Goal: Task Accomplishment & Management: Use online tool/utility

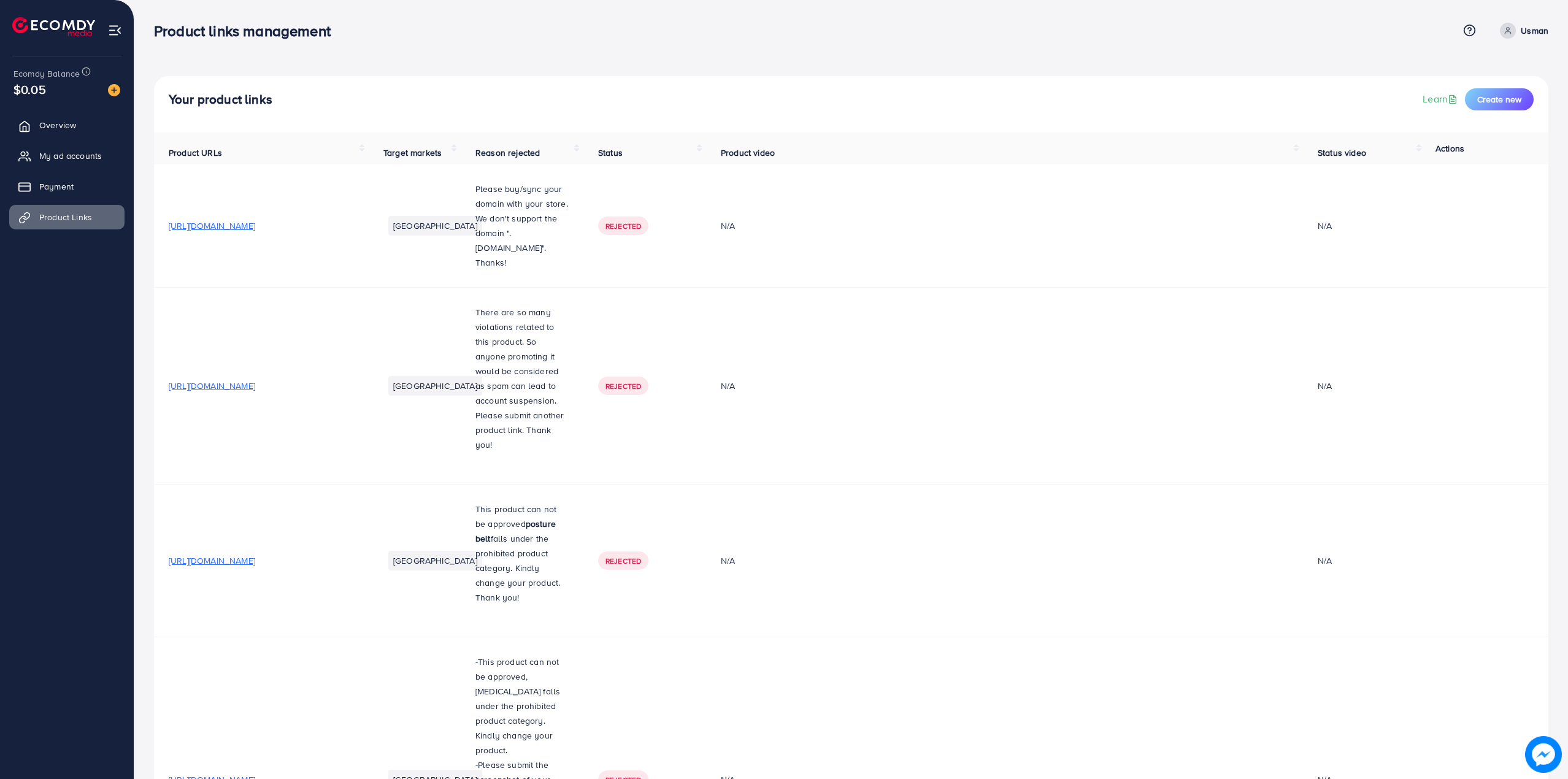
click at [1505, 111] on div "Your product links Learn Create new" at bounding box center [851, 104] width 1394 height 57
click at [1507, 102] on span "Create new" at bounding box center [1499, 99] width 44 height 12
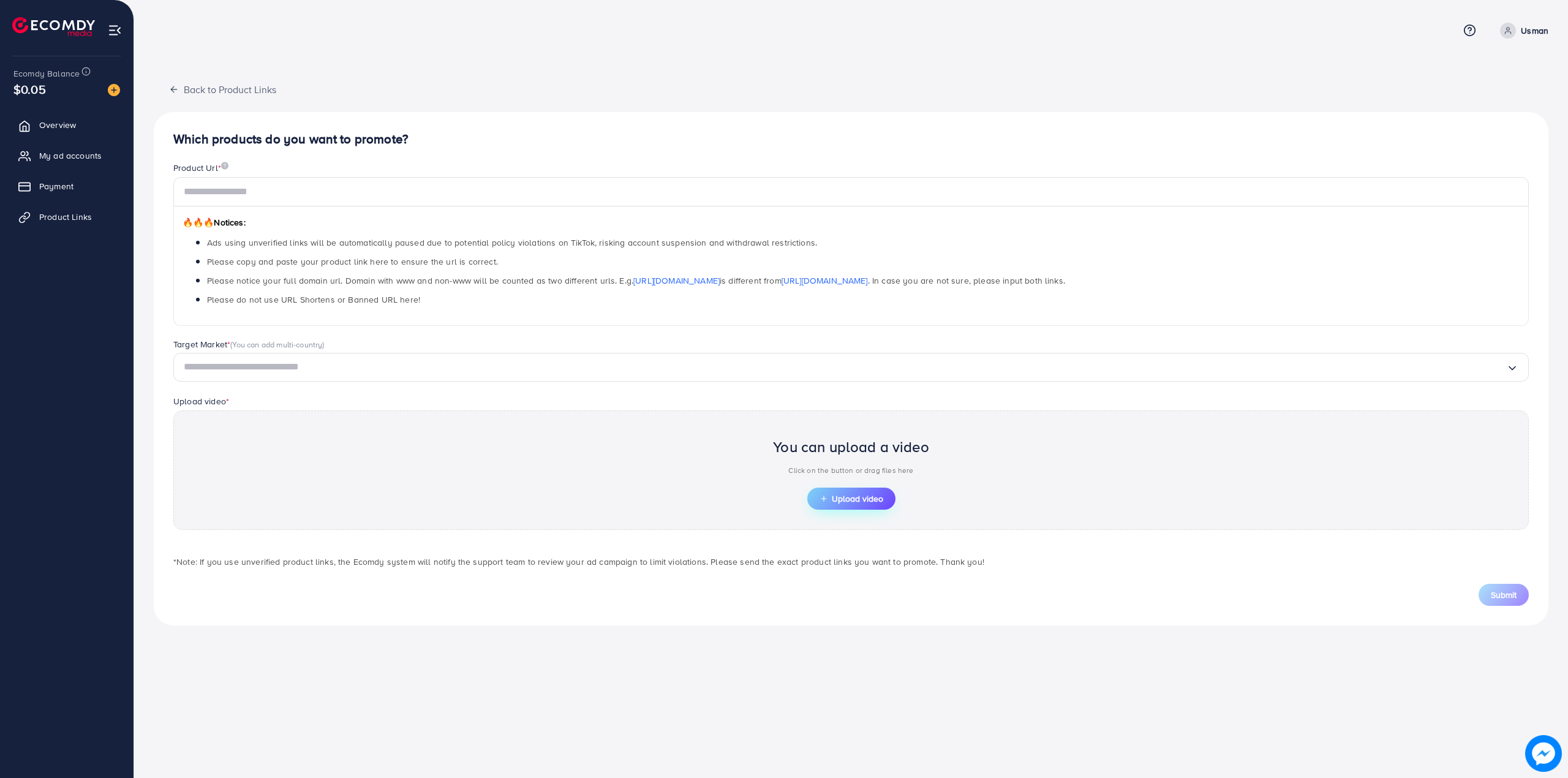
click at [843, 492] on button "Upload video" at bounding box center [851, 499] width 88 height 22
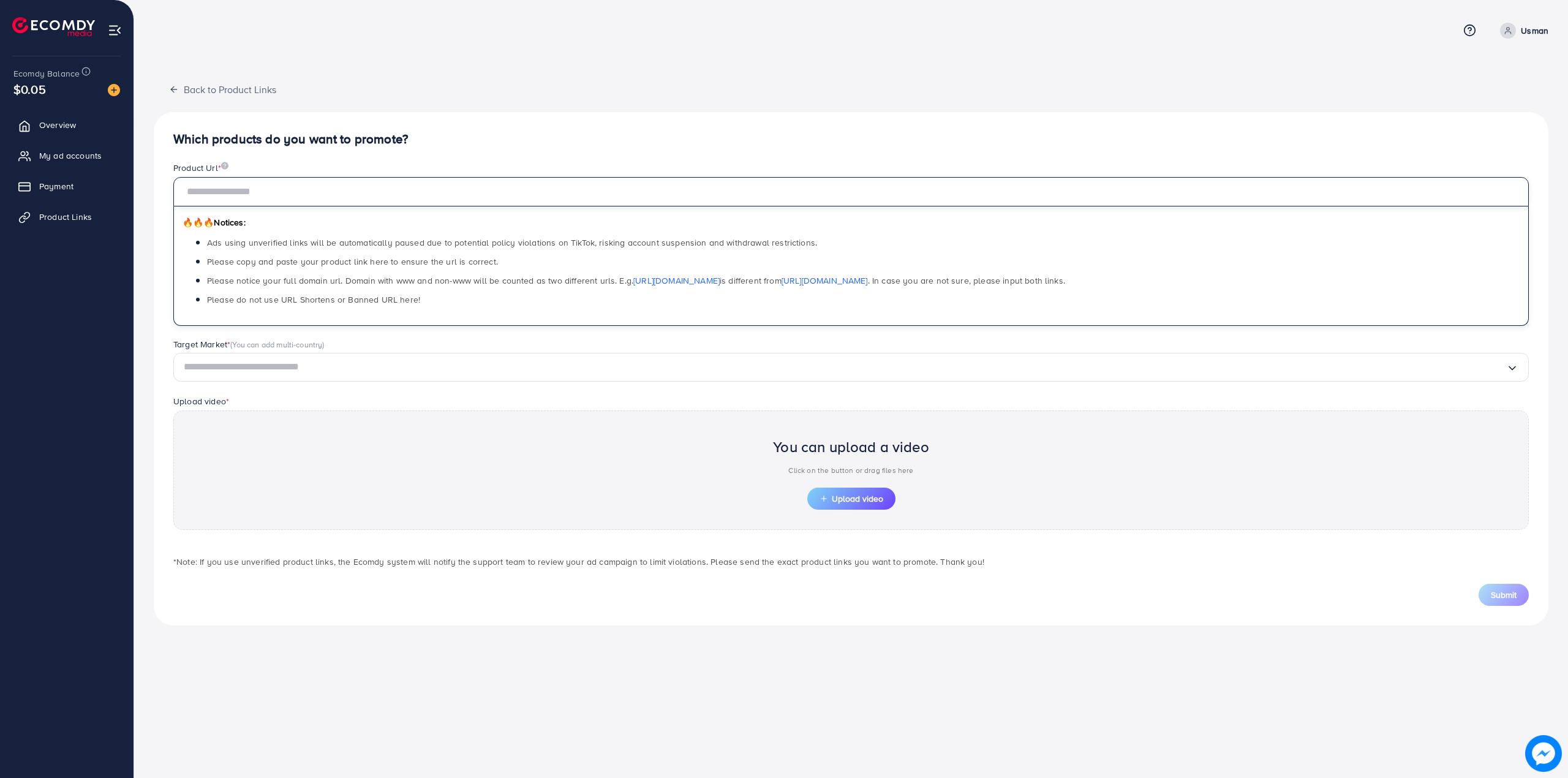
click at [261, 199] on input "text" at bounding box center [851, 192] width 1355 height 29
paste input "**********"
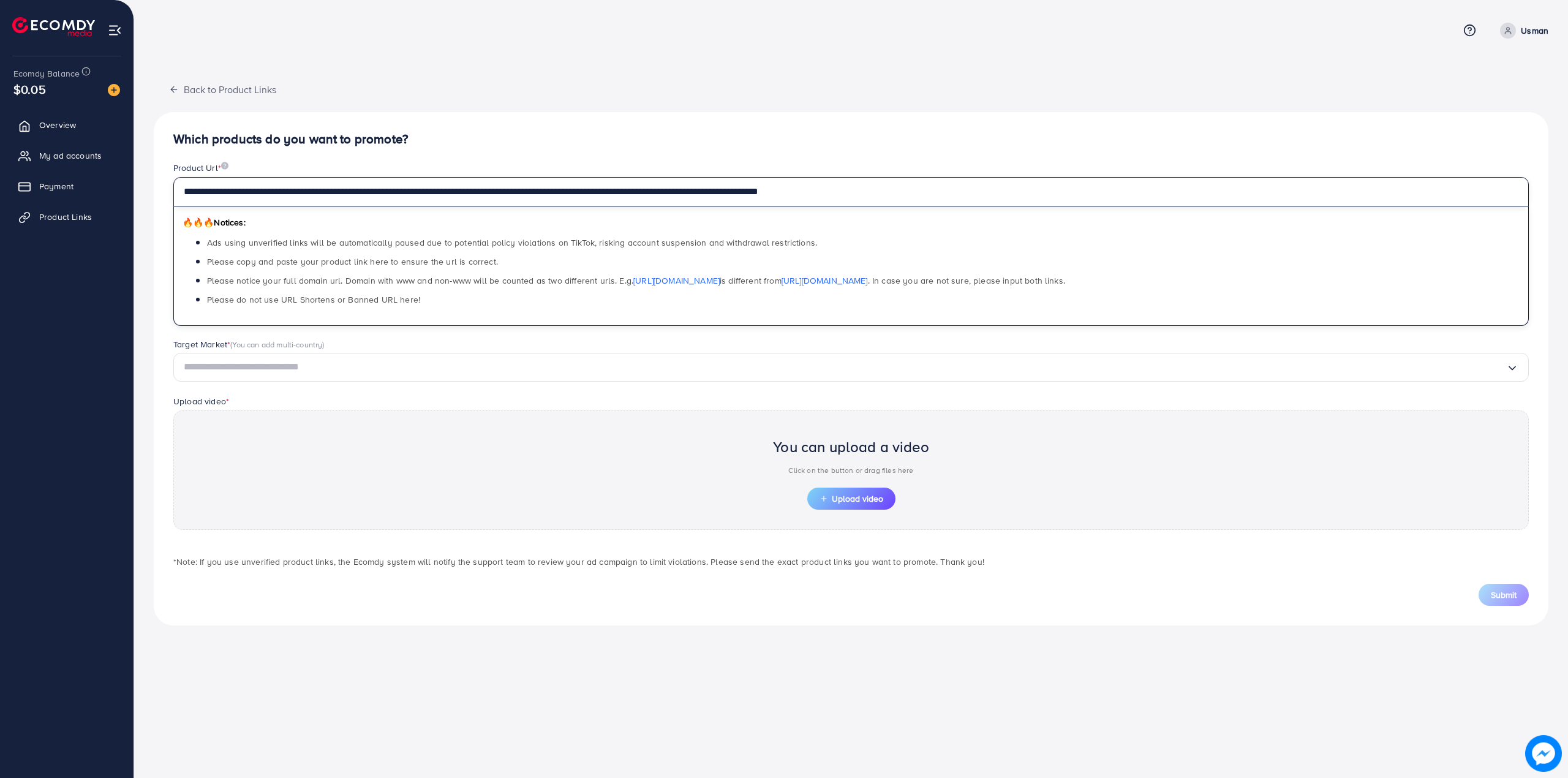
type input "**********"
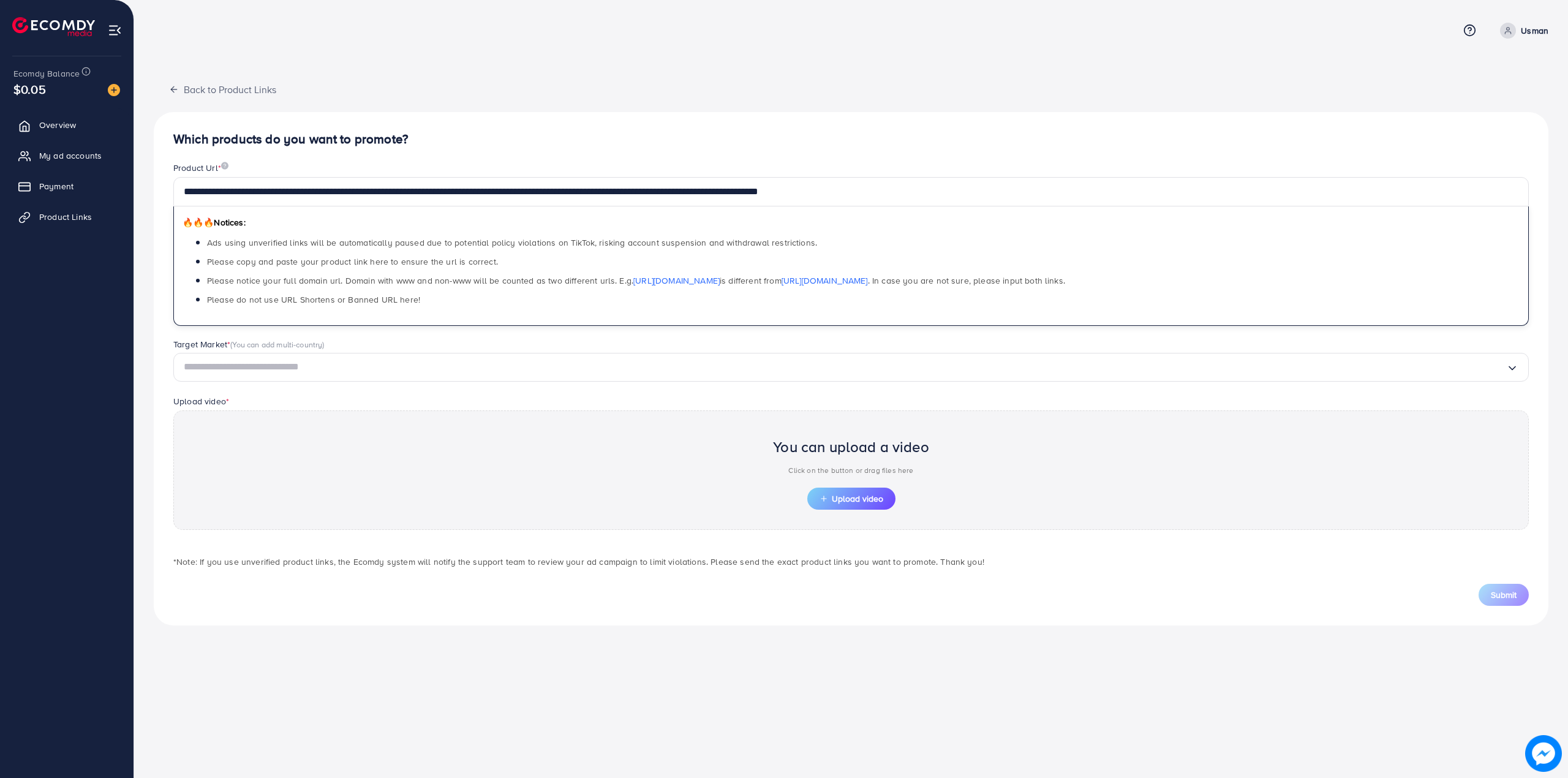
click at [266, 375] on input "Search for option" at bounding box center [844, 367] width 1322 height 19
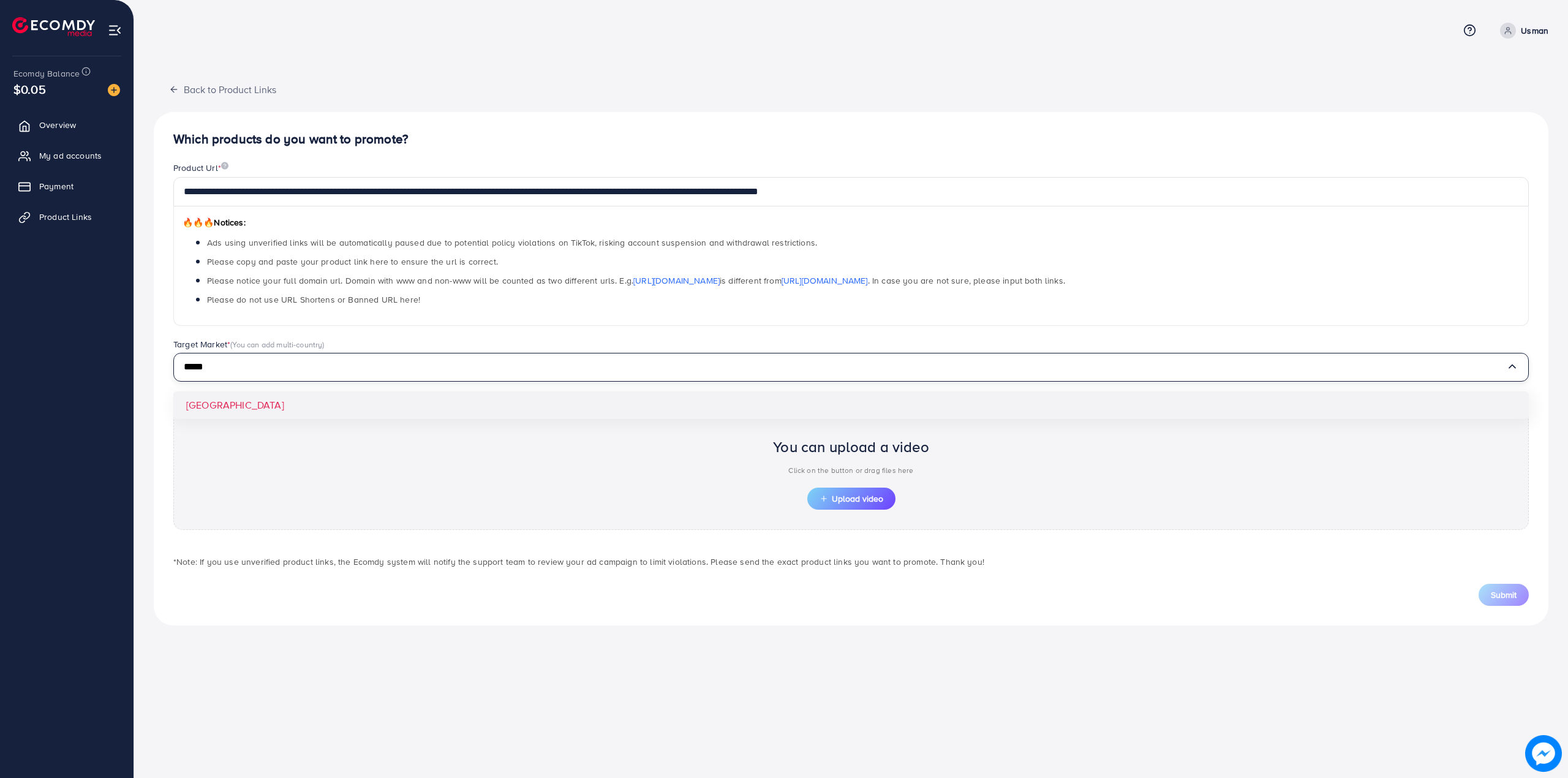
type input "*****"
click at [256, 419] on div "**********" at bounding box center [851, 369] width 1395 height 514
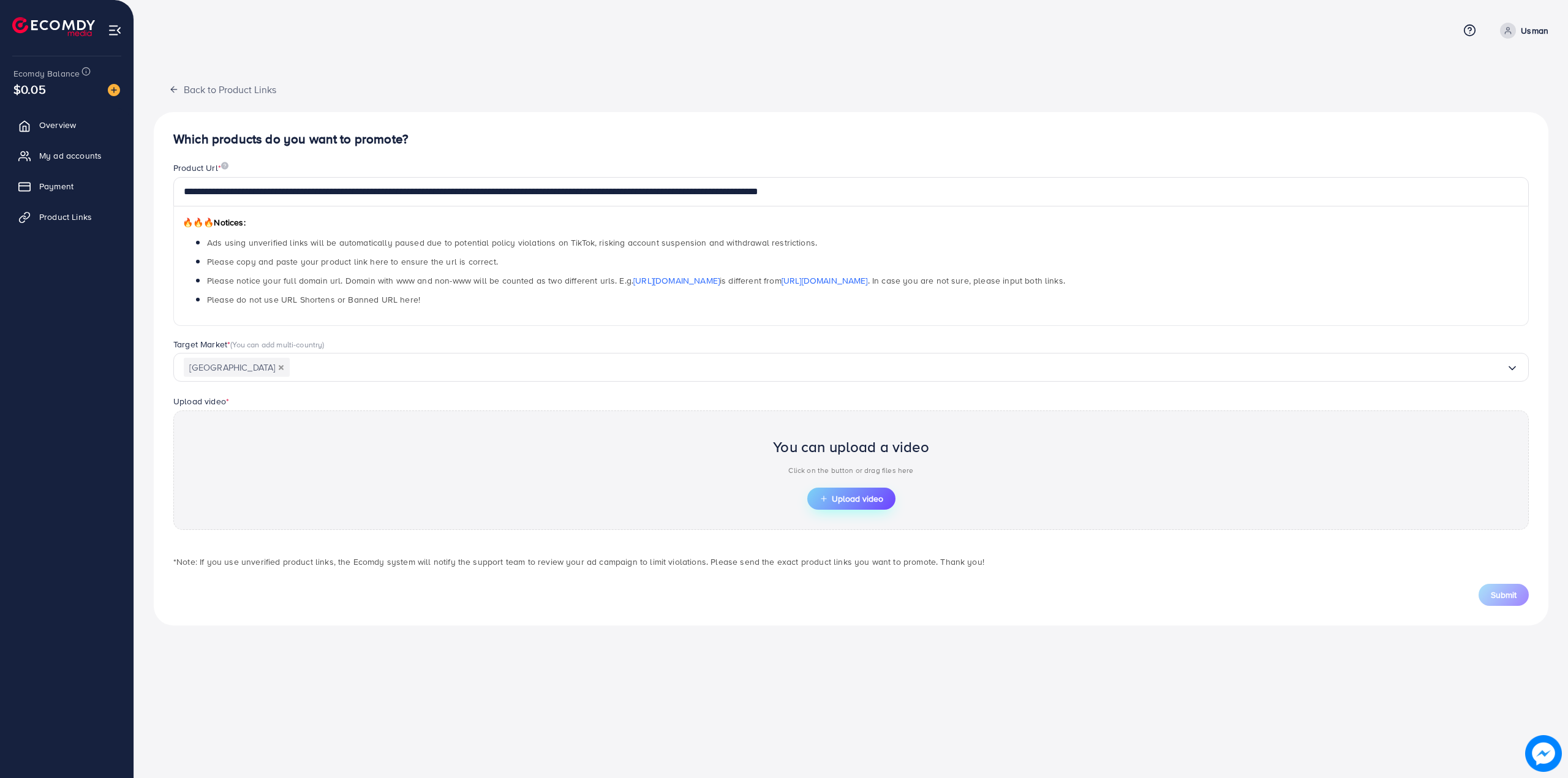
click at [855, 499] on span "Upload video" at bounding box center [851, 498] width 64 height 8
click at [867, 490] on button "Upload video" at bounding box center [851, 499] width 88 height 22
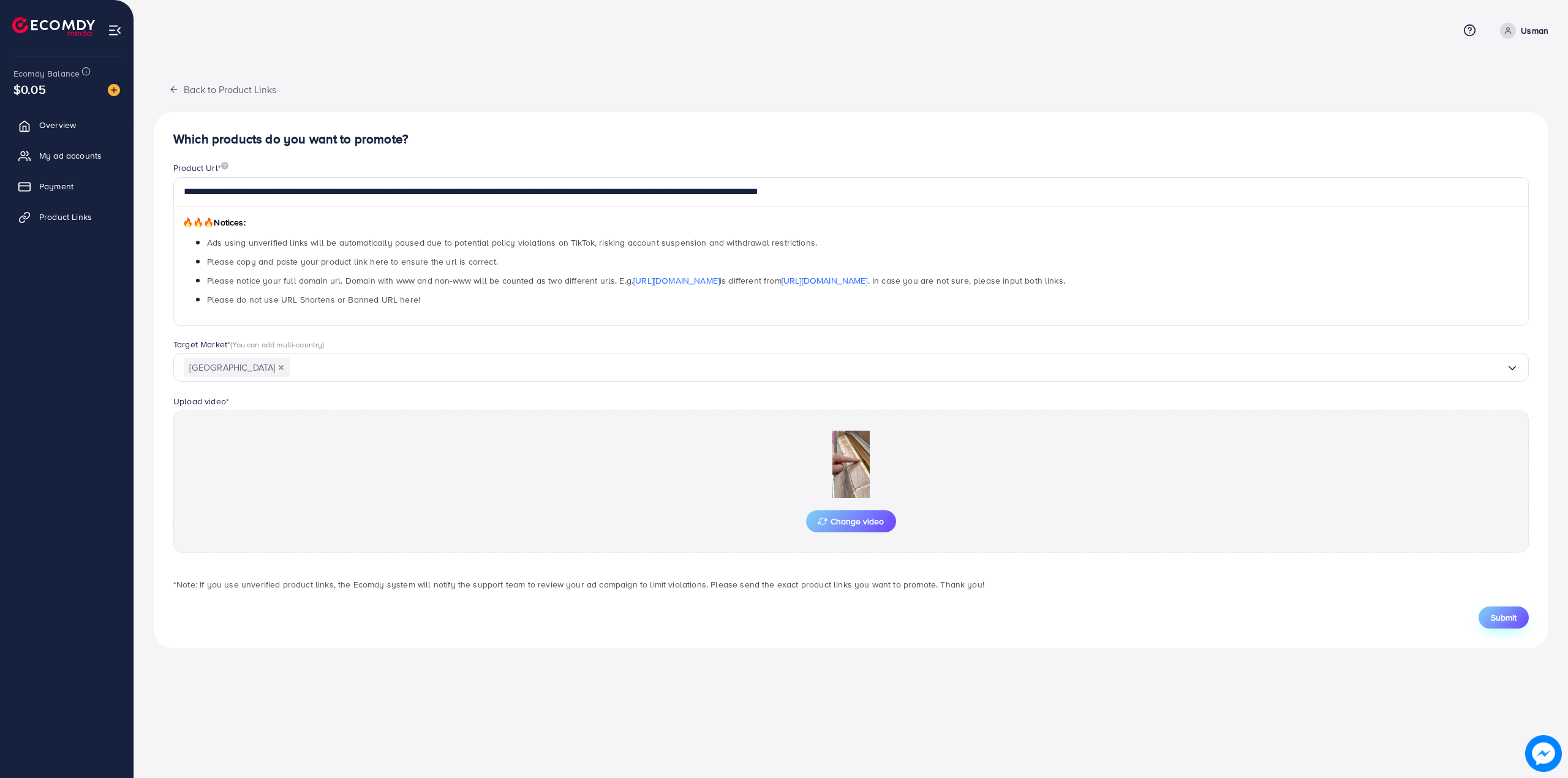
click at [1524, 627] on button "Submit" at bounding box center [1503, 618] width 50 height 22
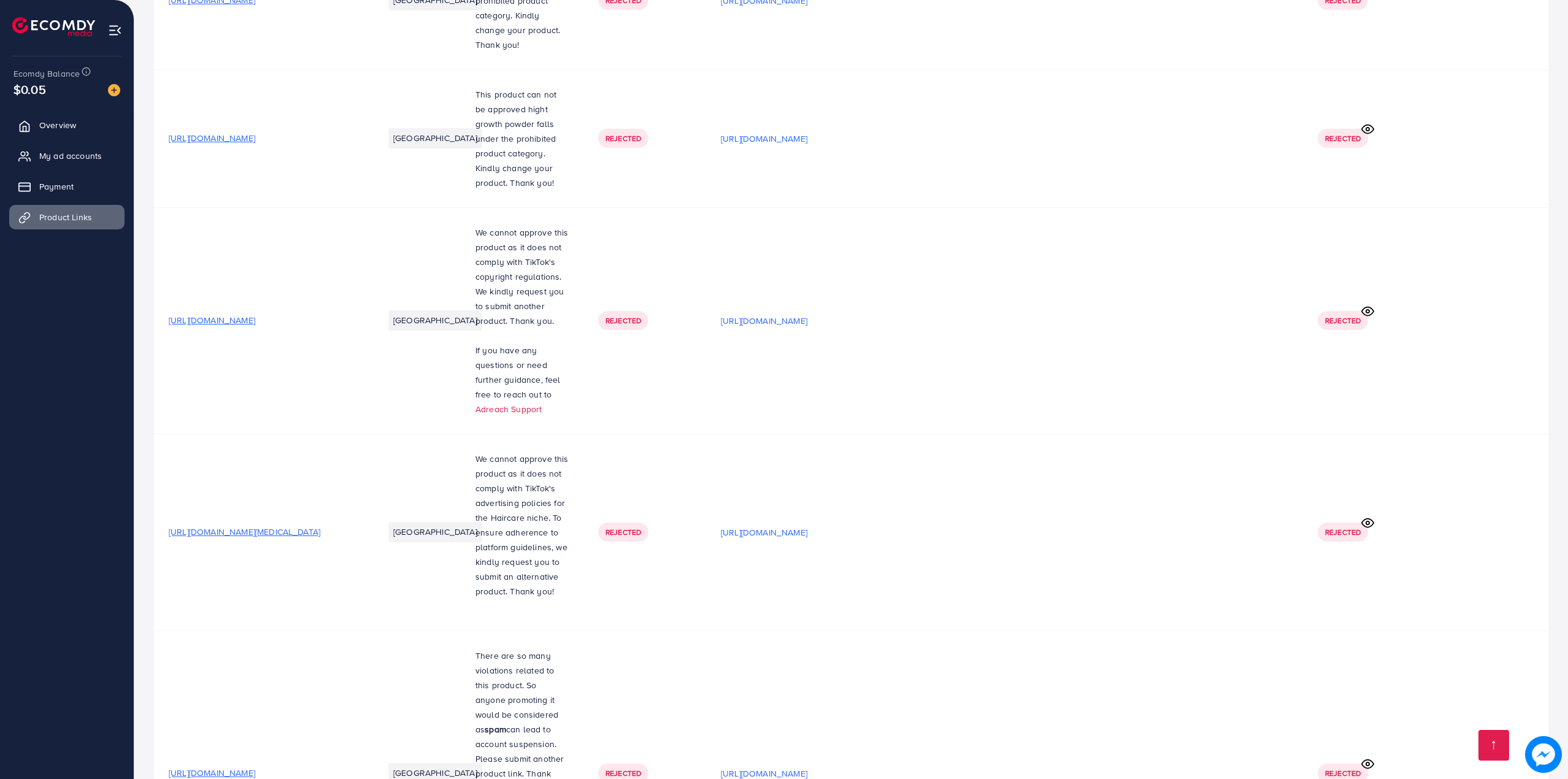
scroll to position [20815, 0]
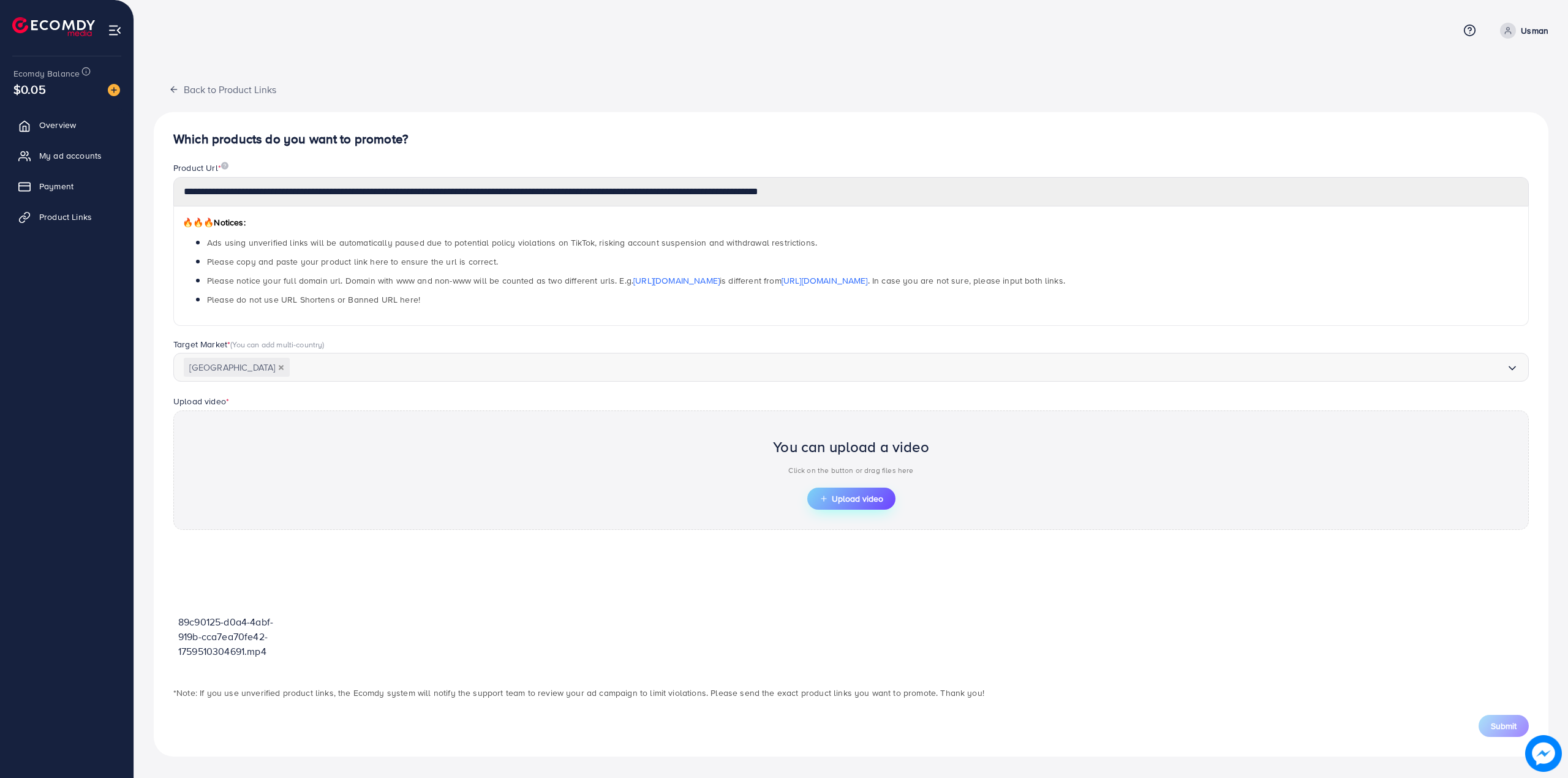
click at [852, 494] on button "Upload video" at bounding box center [851, 499] width 88 height 22
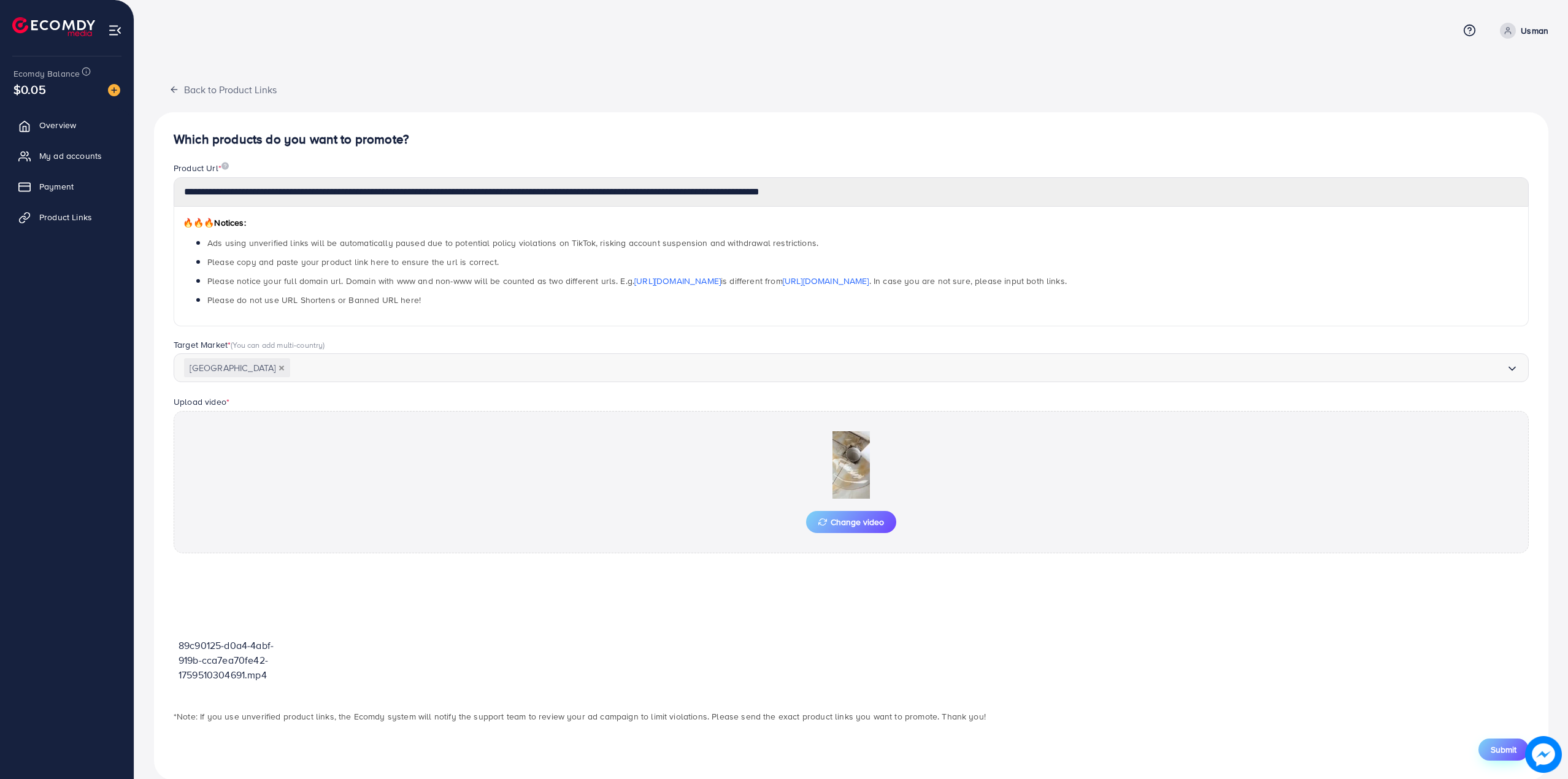
click at [1514, 742] on button "Submit" at bounding box center [1503, 750] width 50 height 22
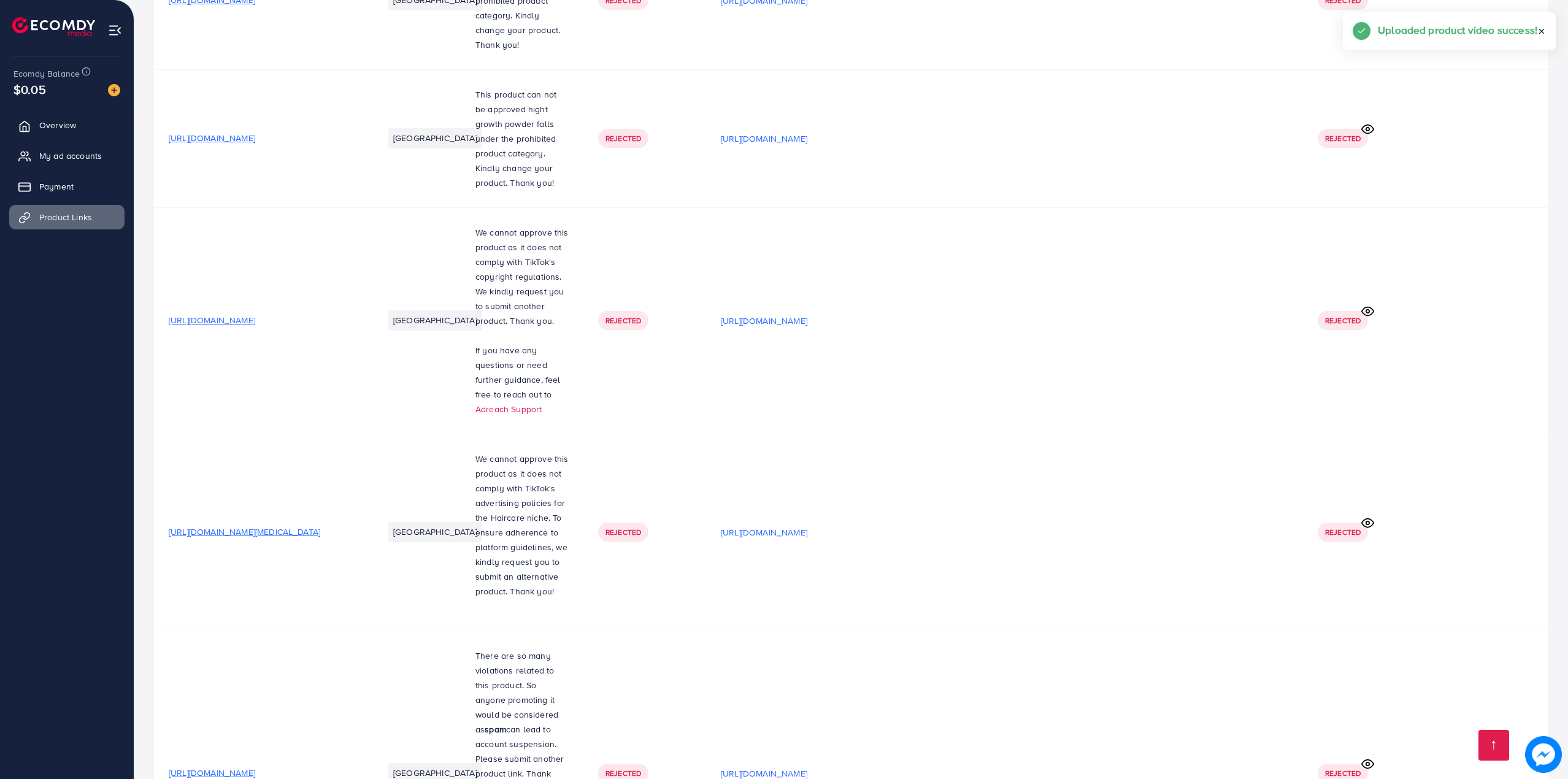
scroll to position [20832, 0]
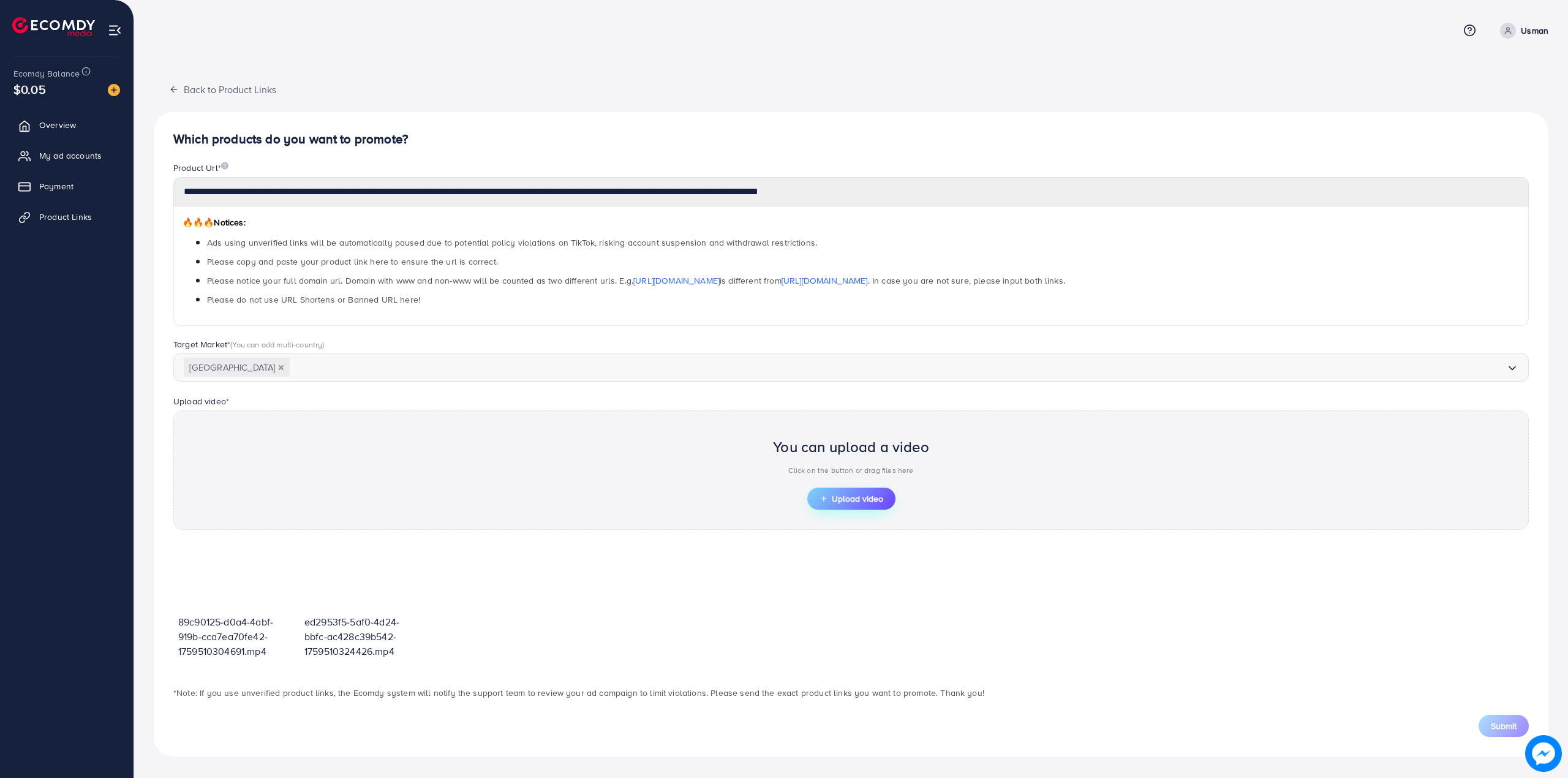
click at [882, 510] on button "Upload video" at bounding box center [851, 499] width 88 height 22
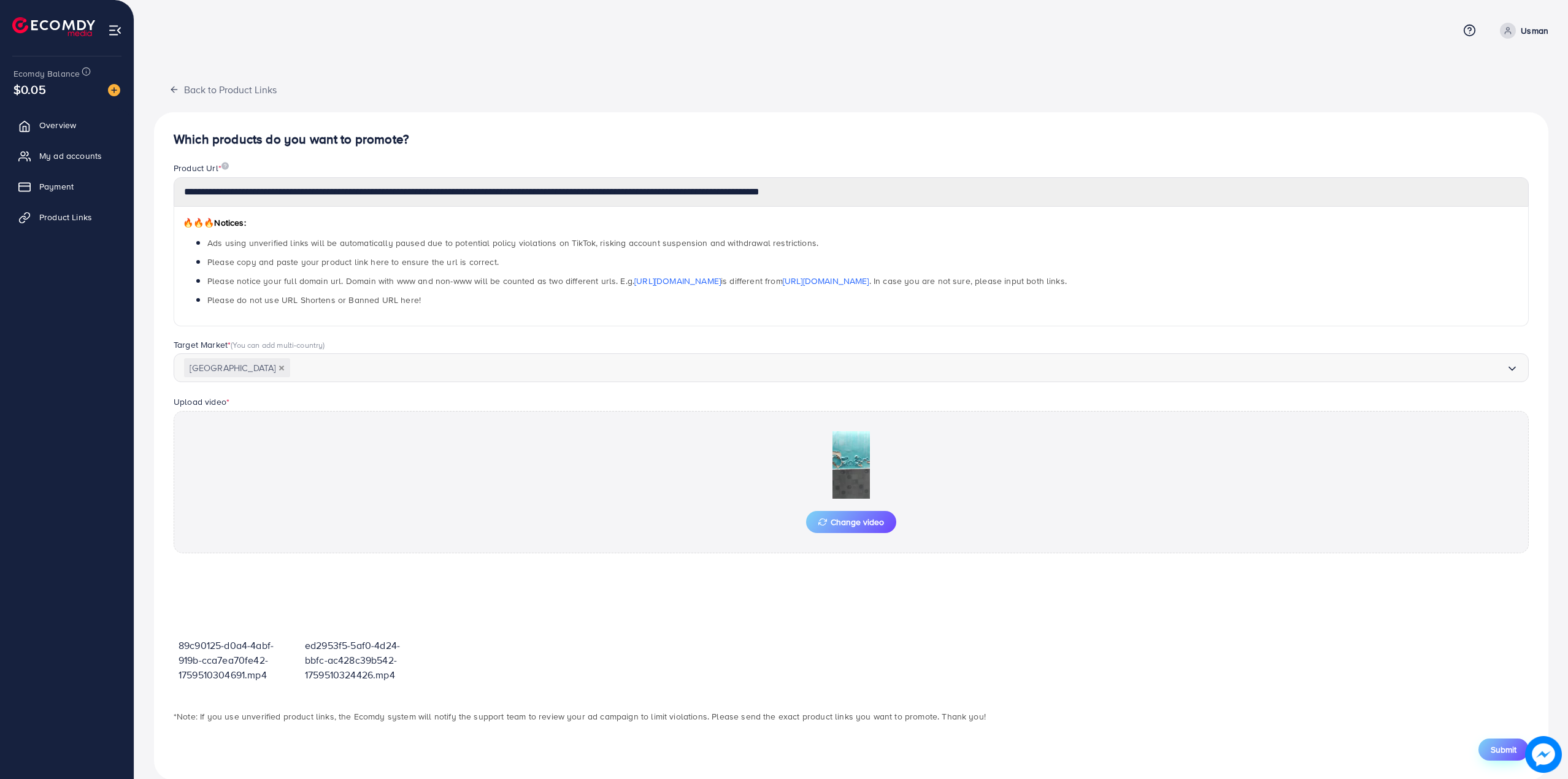
click at [1507, 750] on span "Submit" at bounding box center [1504, 750] width 26 height 12
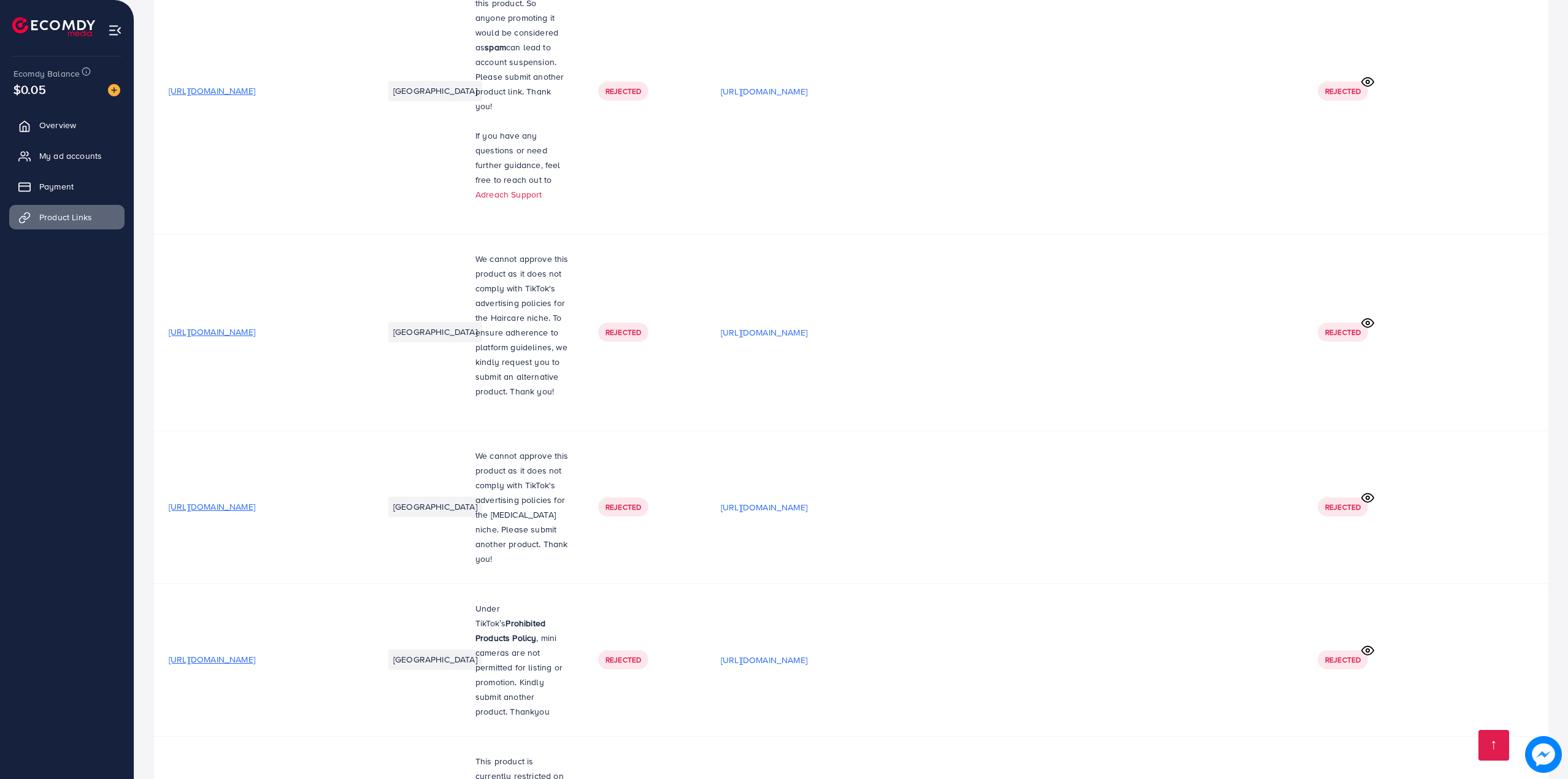
scroll to position [20861, 0]
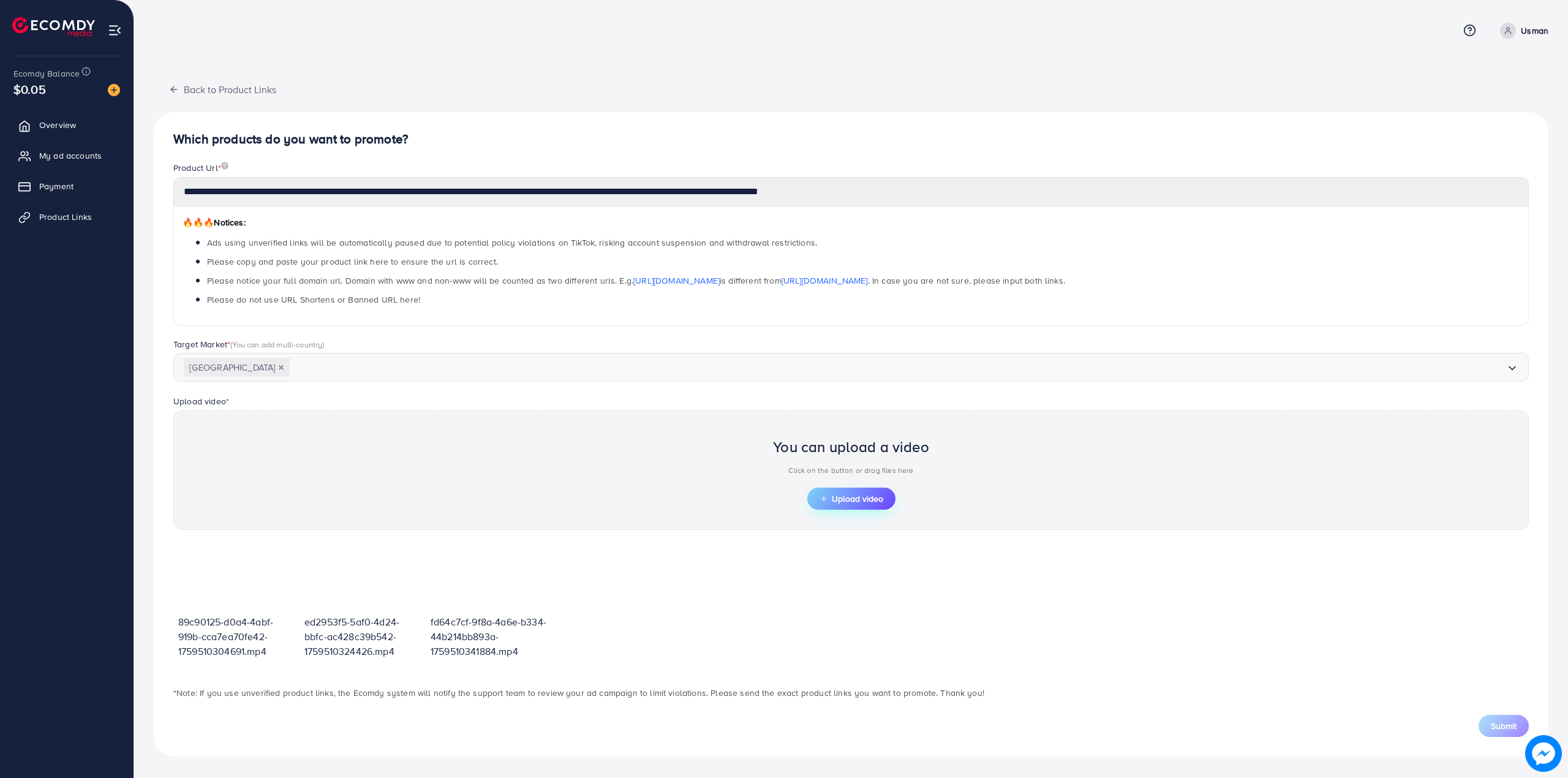
click at [868, 501] on span "Upload video" at bounding box center [851, 498] width 64 height 8
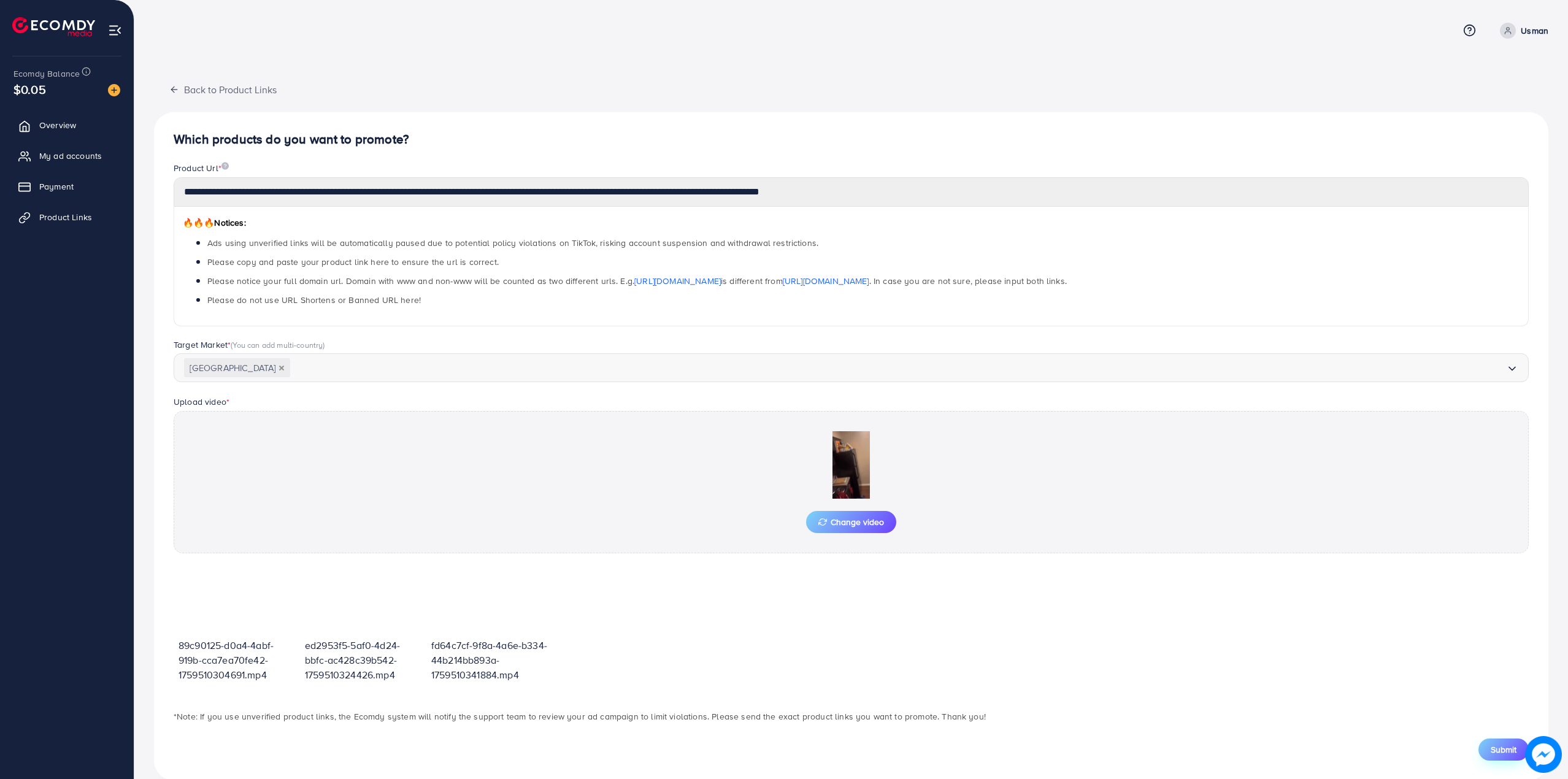
click at [1492, 749] on span "Submit" at bounding box center [1504, 750] width 26 height 12
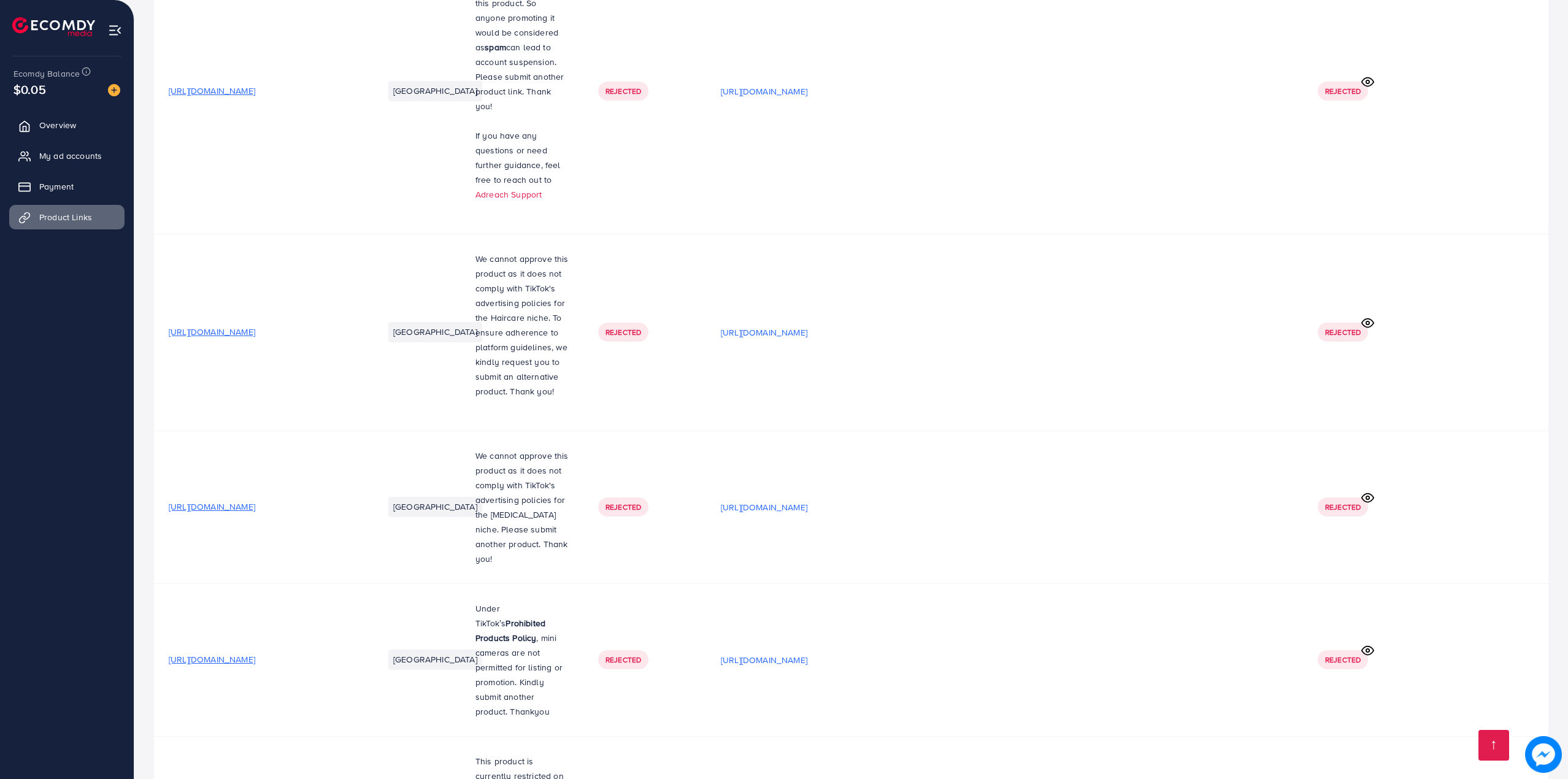
scroll to position [20889, 0]
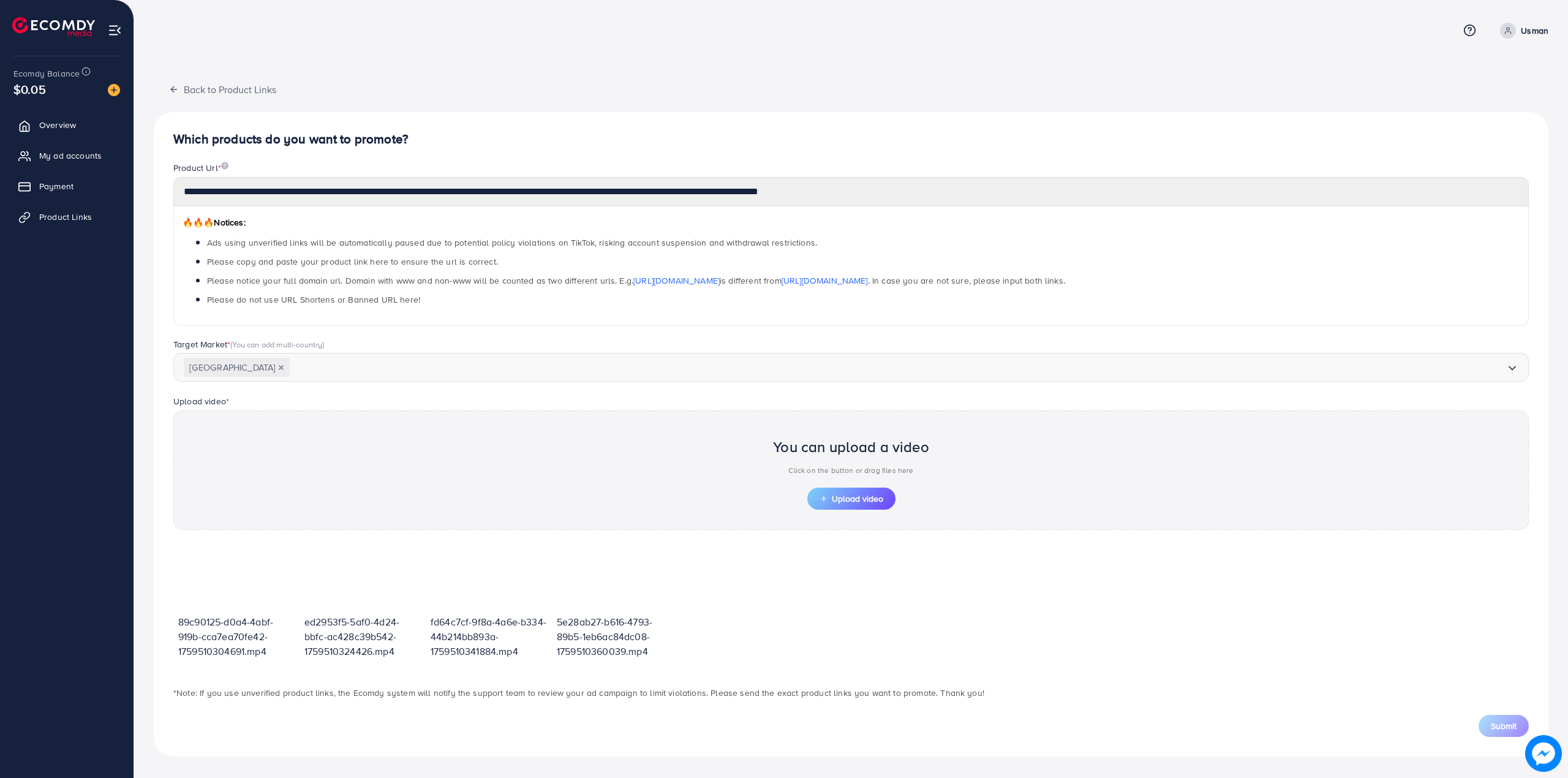
click at [882, 517] on div "You can upload a video Click on the button or drag files here Upload video" at bounding box center [851, 470] width 1355 height 119
click at [879, 503] on span "Upload video" at bounding box center [851, 498] width 64 height 8
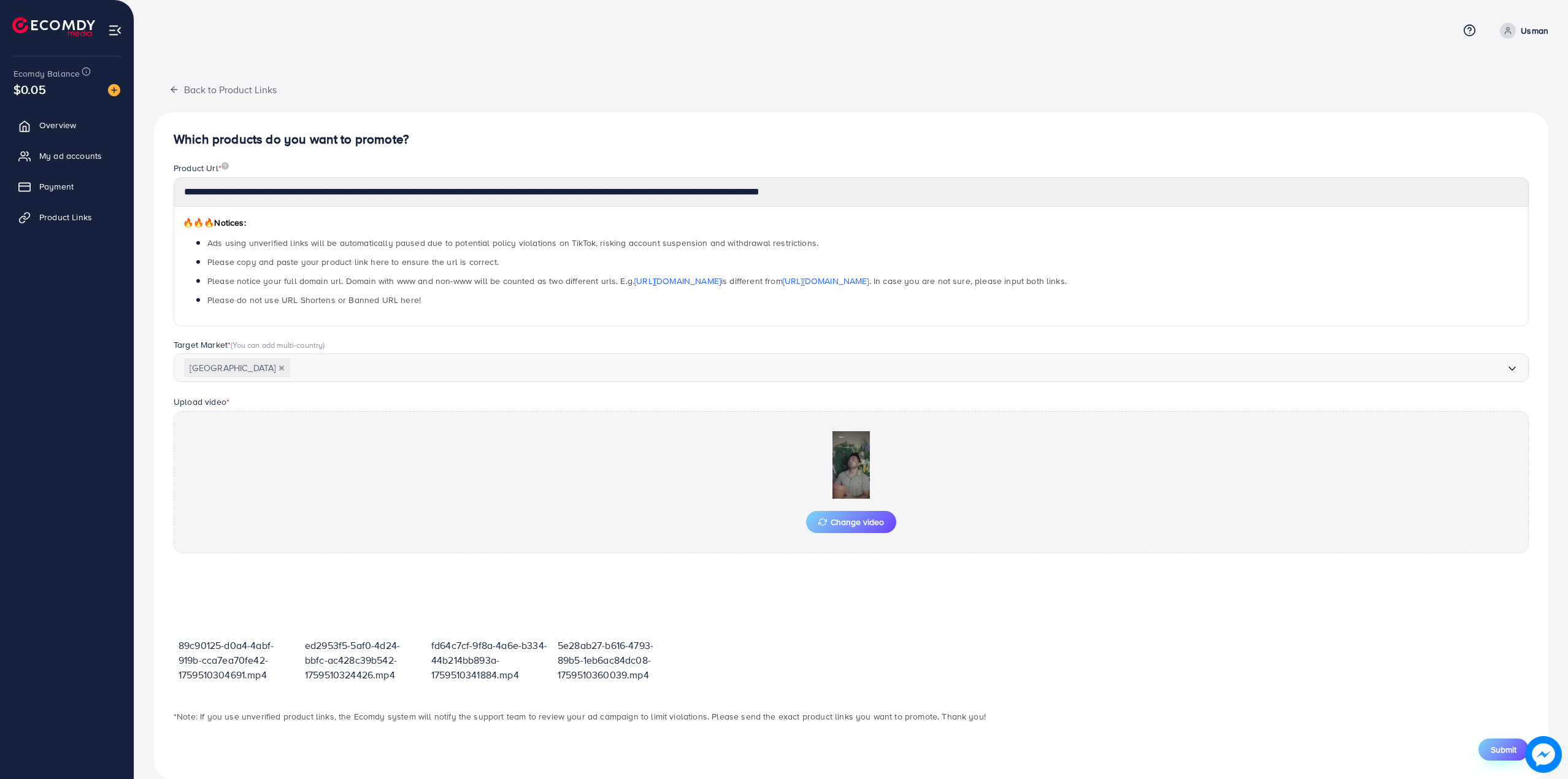
click at [1502, 749] on span "Submit" at bounding box center [1504, 750] width 26 height 12
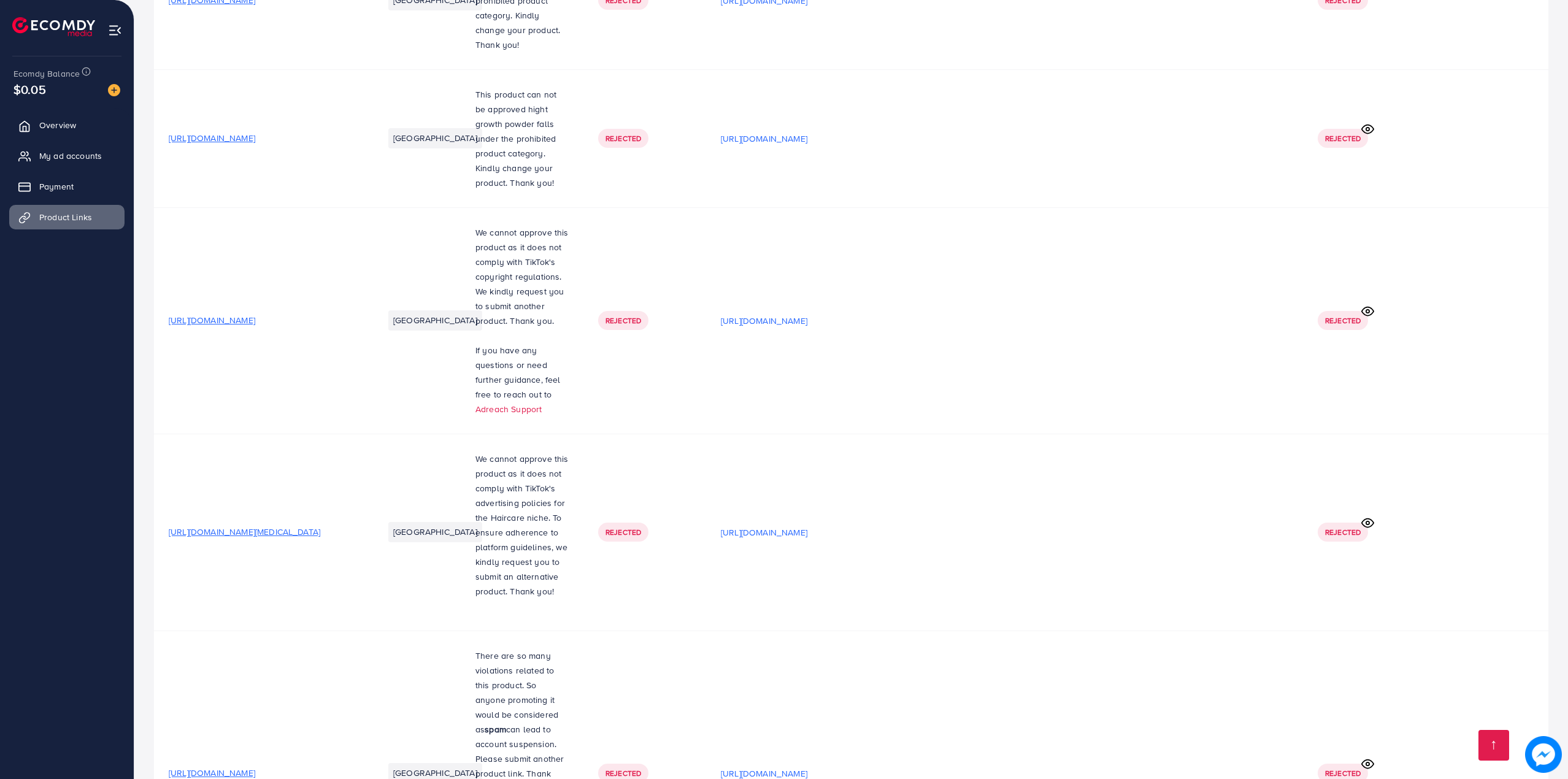
scroll to position [20917, 0]
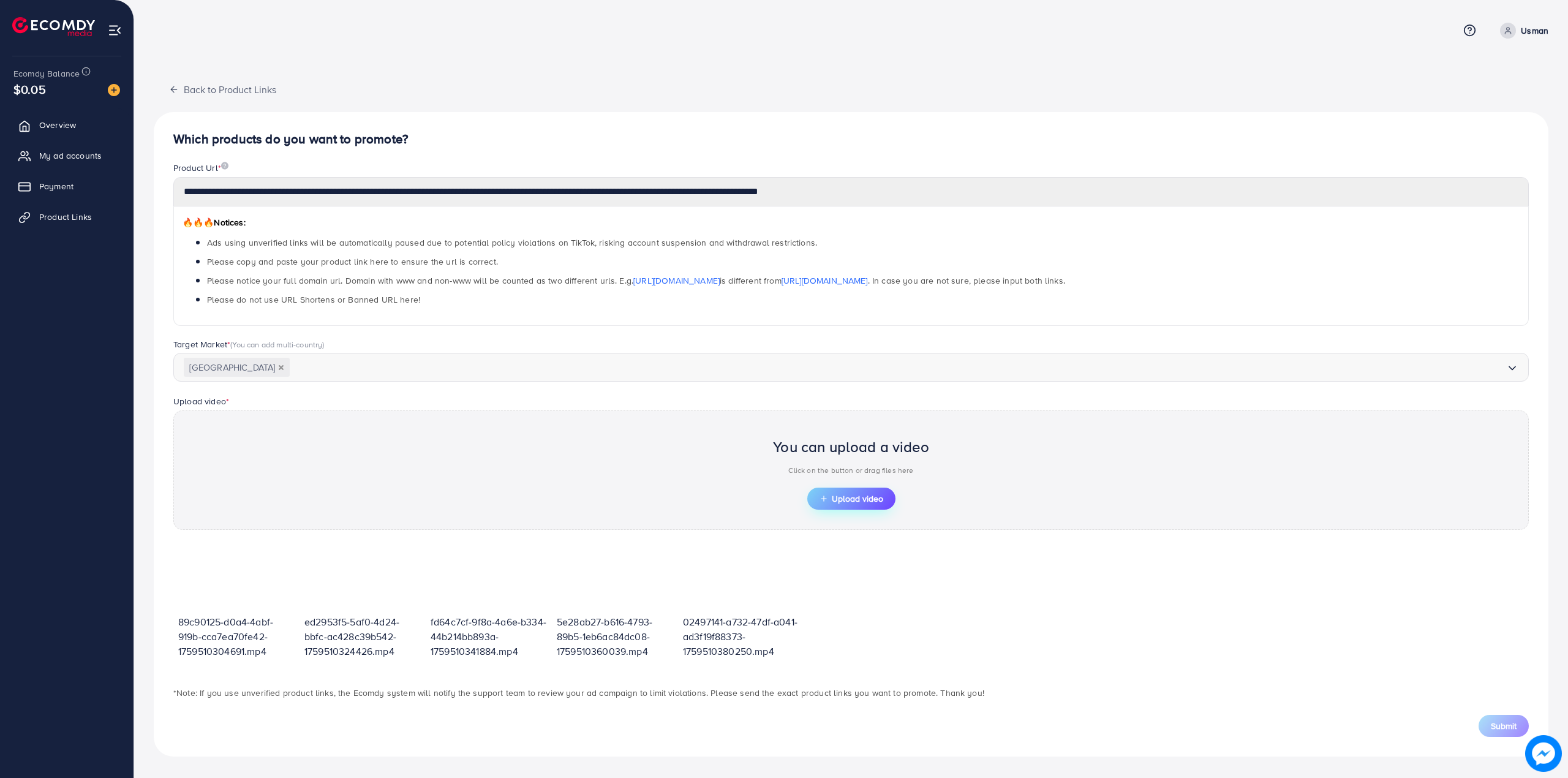
click at [855, 492] on button "Upload video" at bounding box center [851, 499] width 88 height 22
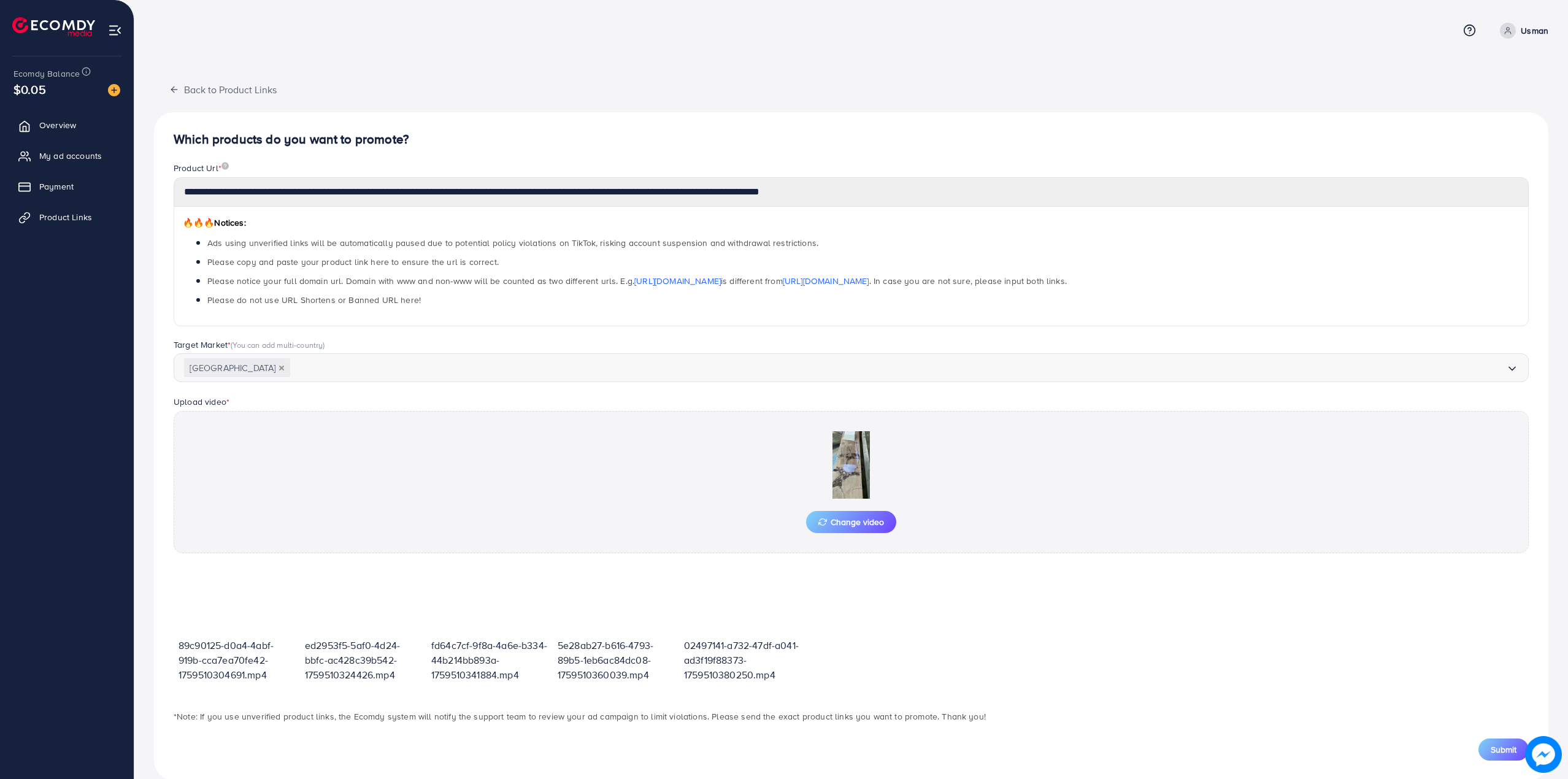
click at [1508, 741] on button "Submit" at bounding box center [1503, 750] width 50 height 22
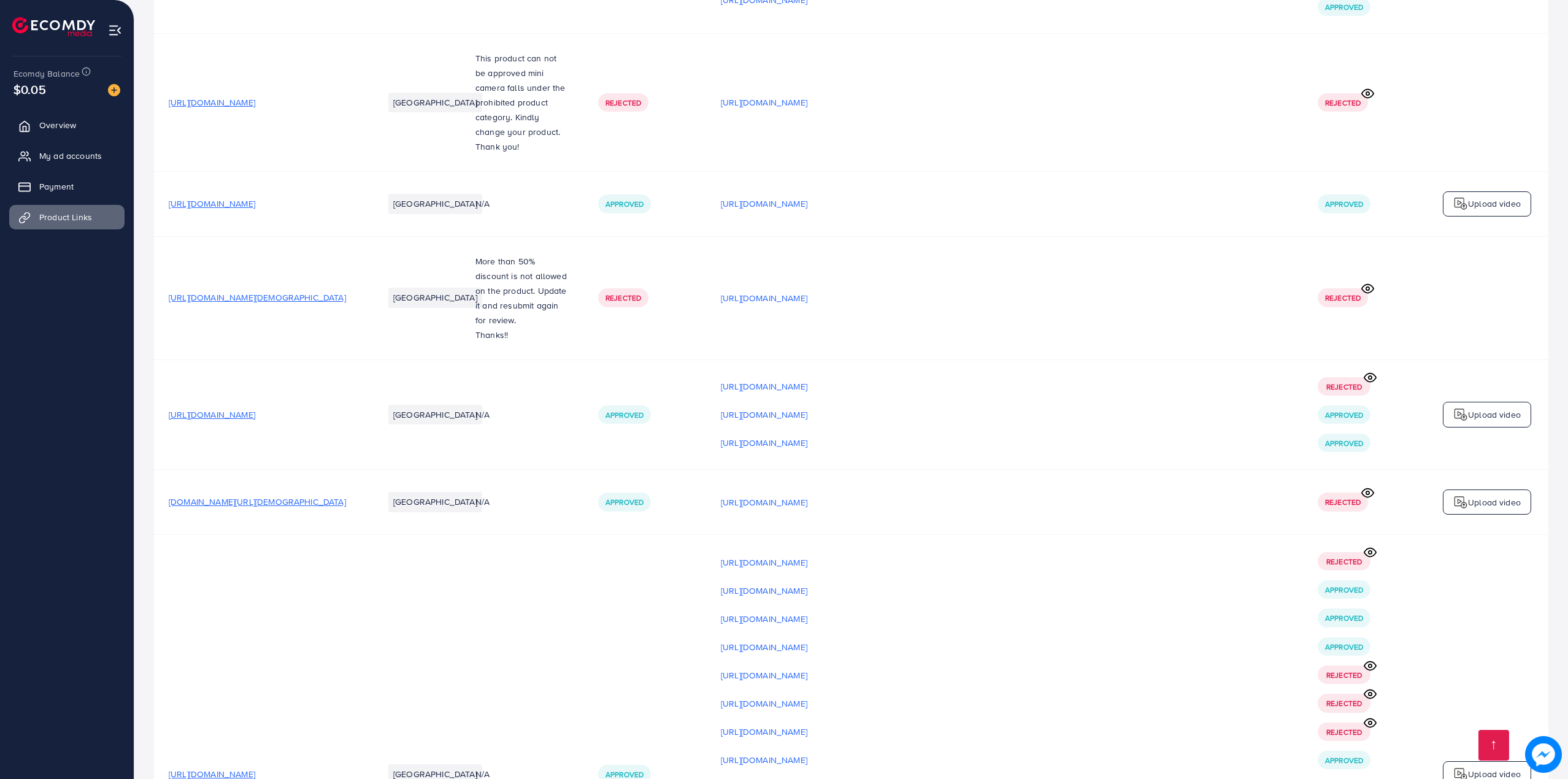
scroll to position [18484, 0]
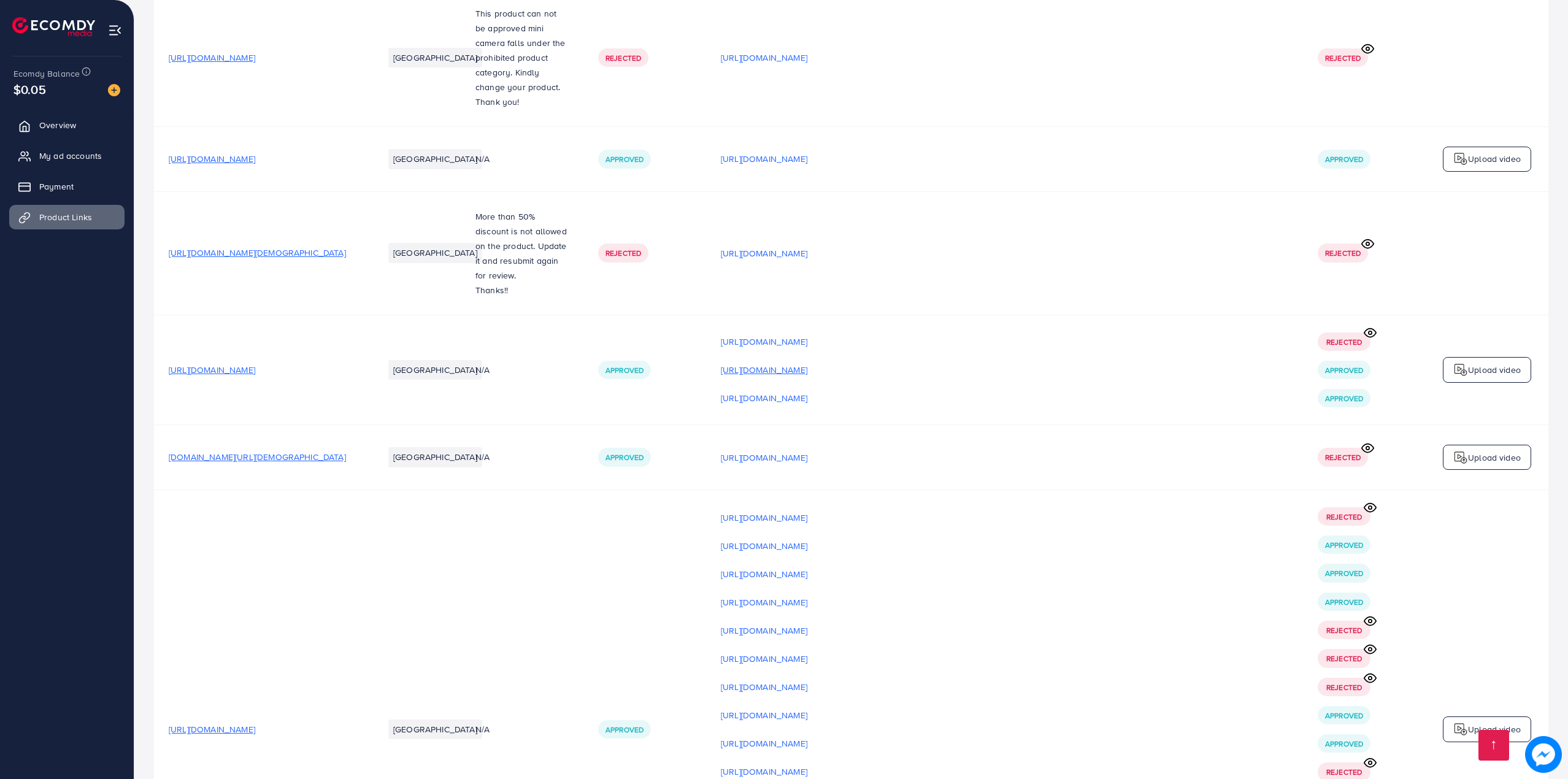
click at [807, 363] on p "[URL][DOMAIN_NAME]" at bounding box center [764, 370] width 86 height 15
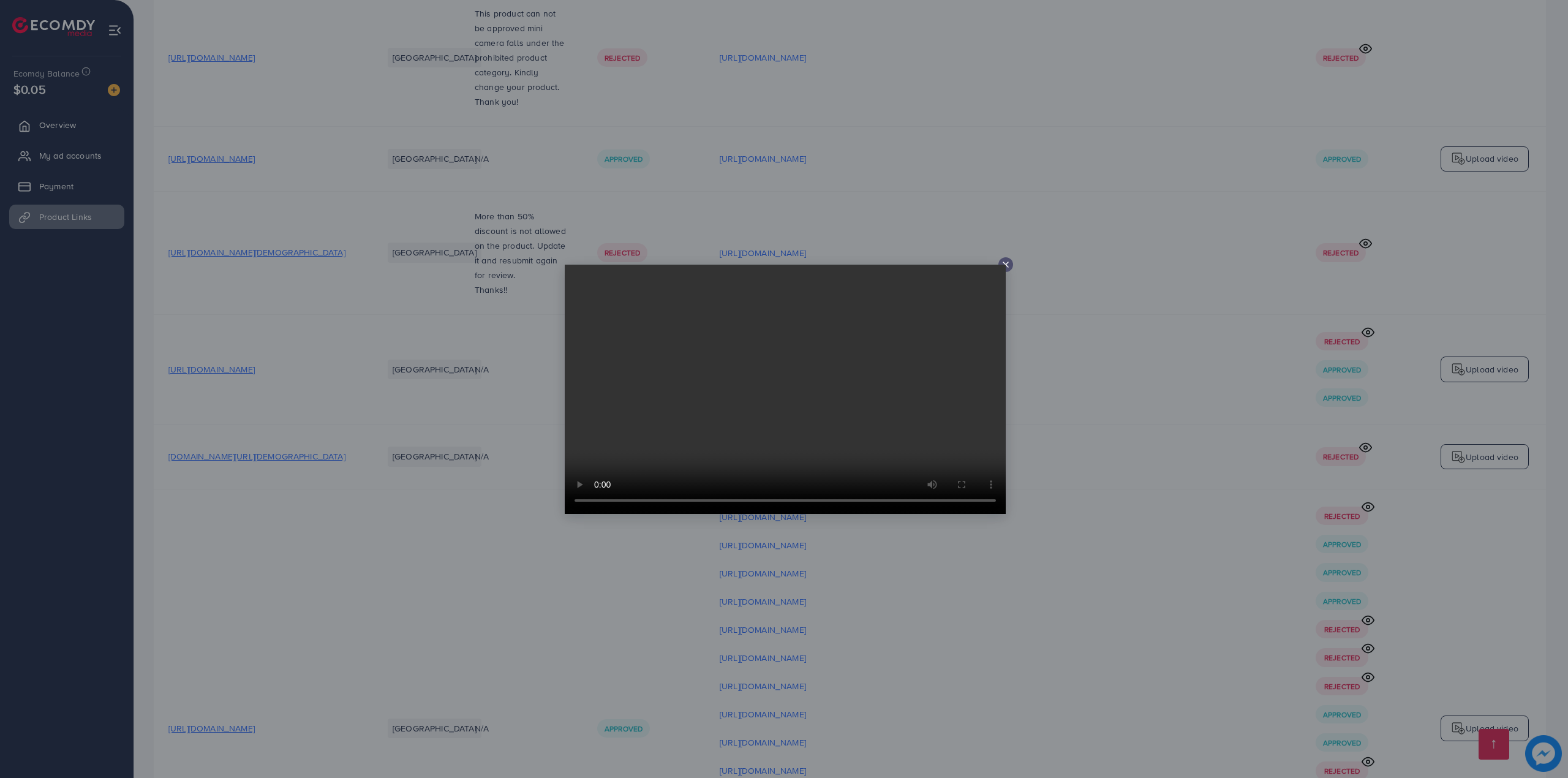
click at [1194, 388] on div at bounding box center [784, 389] width 1568 height 778
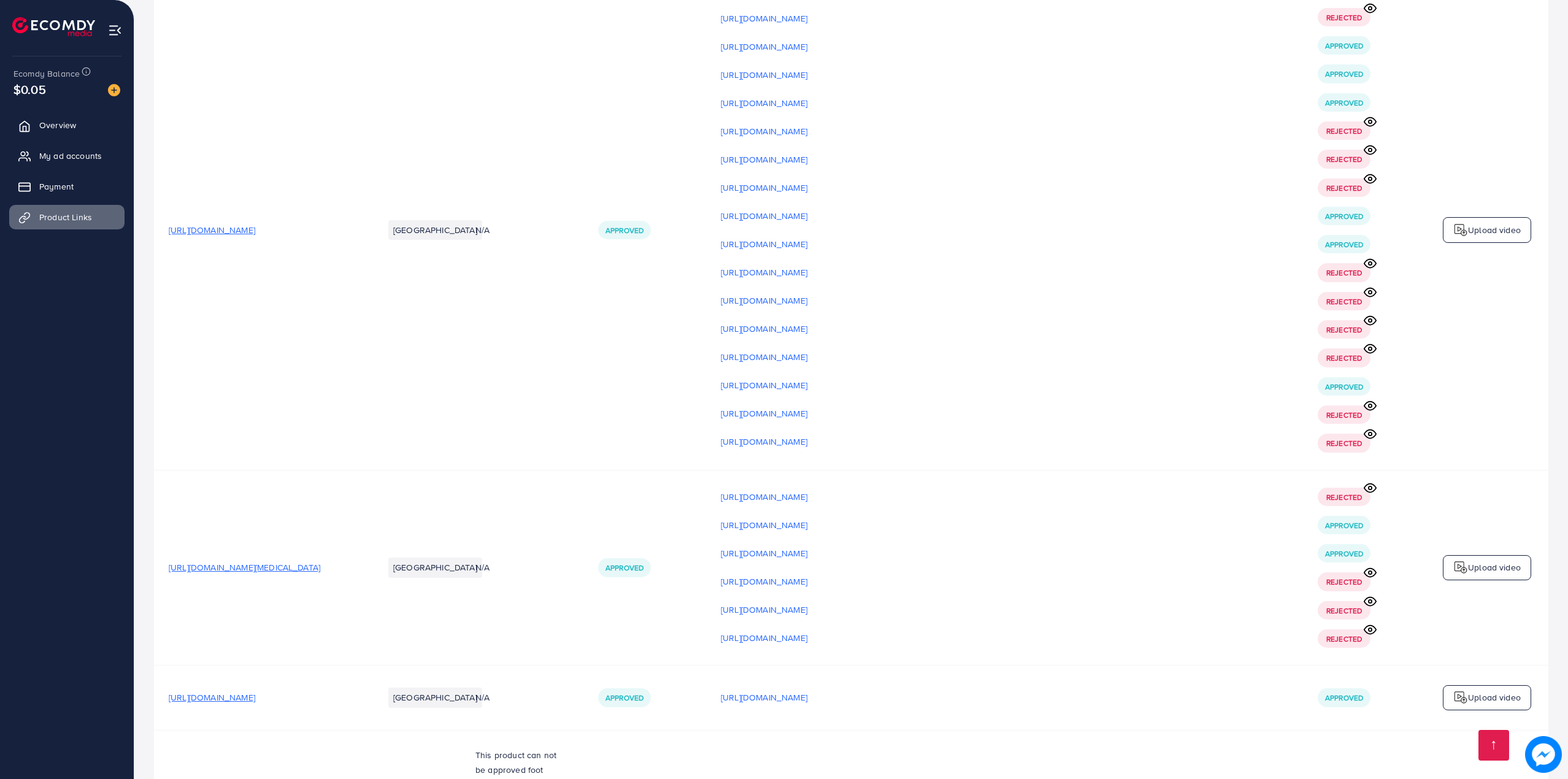
scroll to position [18982, 0]
click at [807, 691] on p "[URL][DOMAIN_NAME]" at bounding box center [764, 698] width 86 height 15
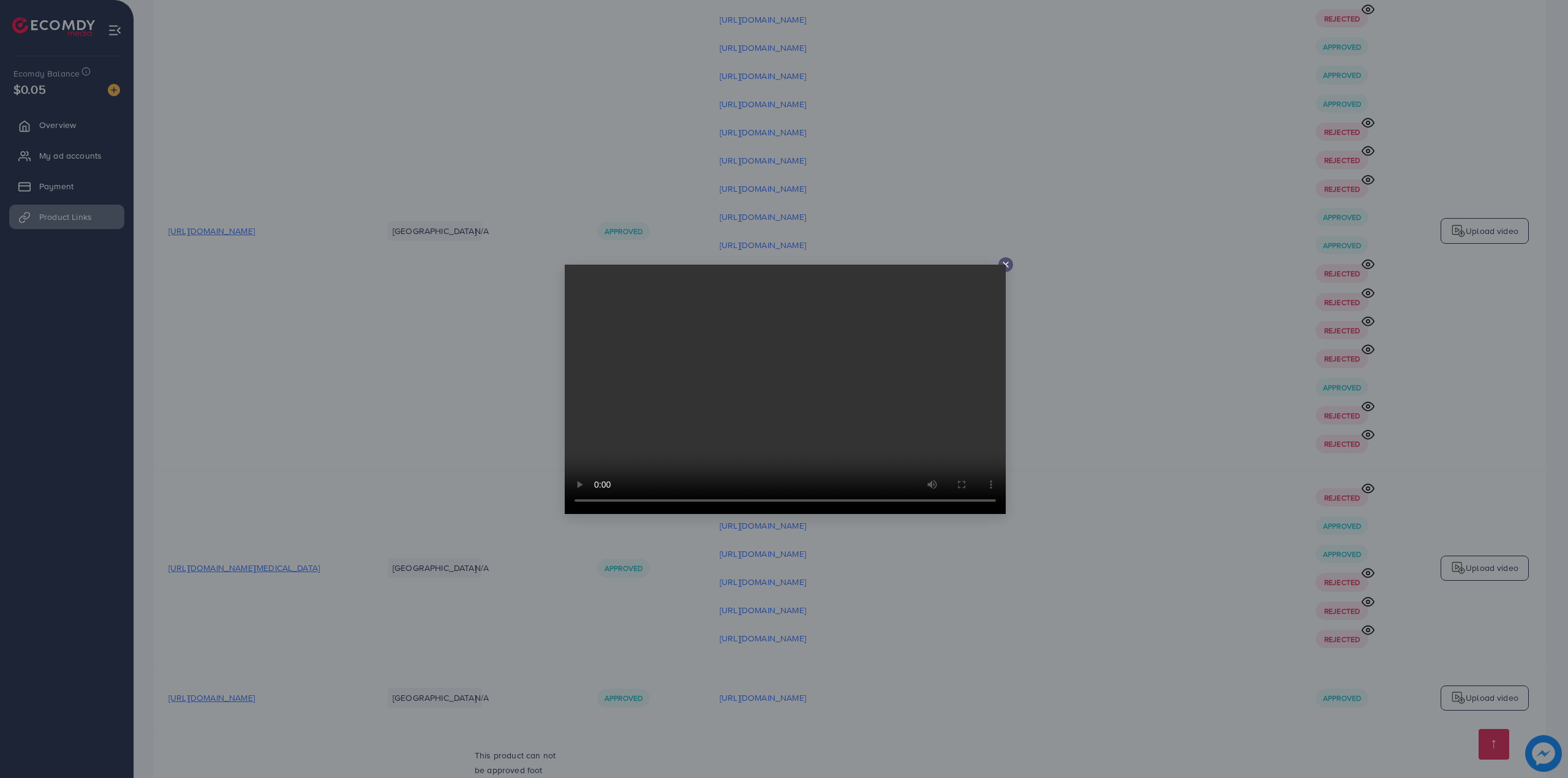
click at [1452, 525] on div at bounding box center [784, 389] width 1568 height 778
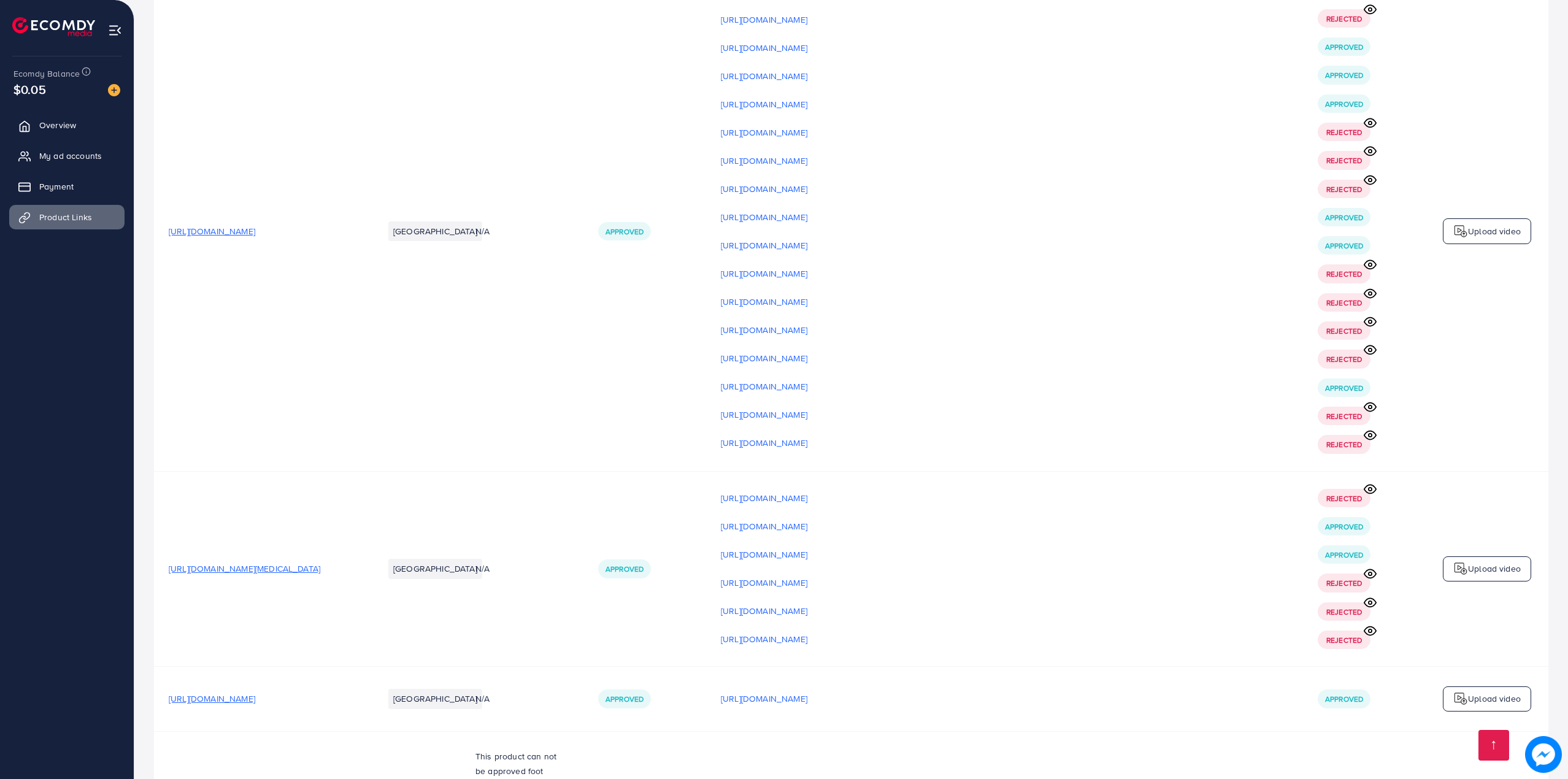
click at [1478, 691] on p "Upload video" at bounding box center [1494, 698] width 53 height 15
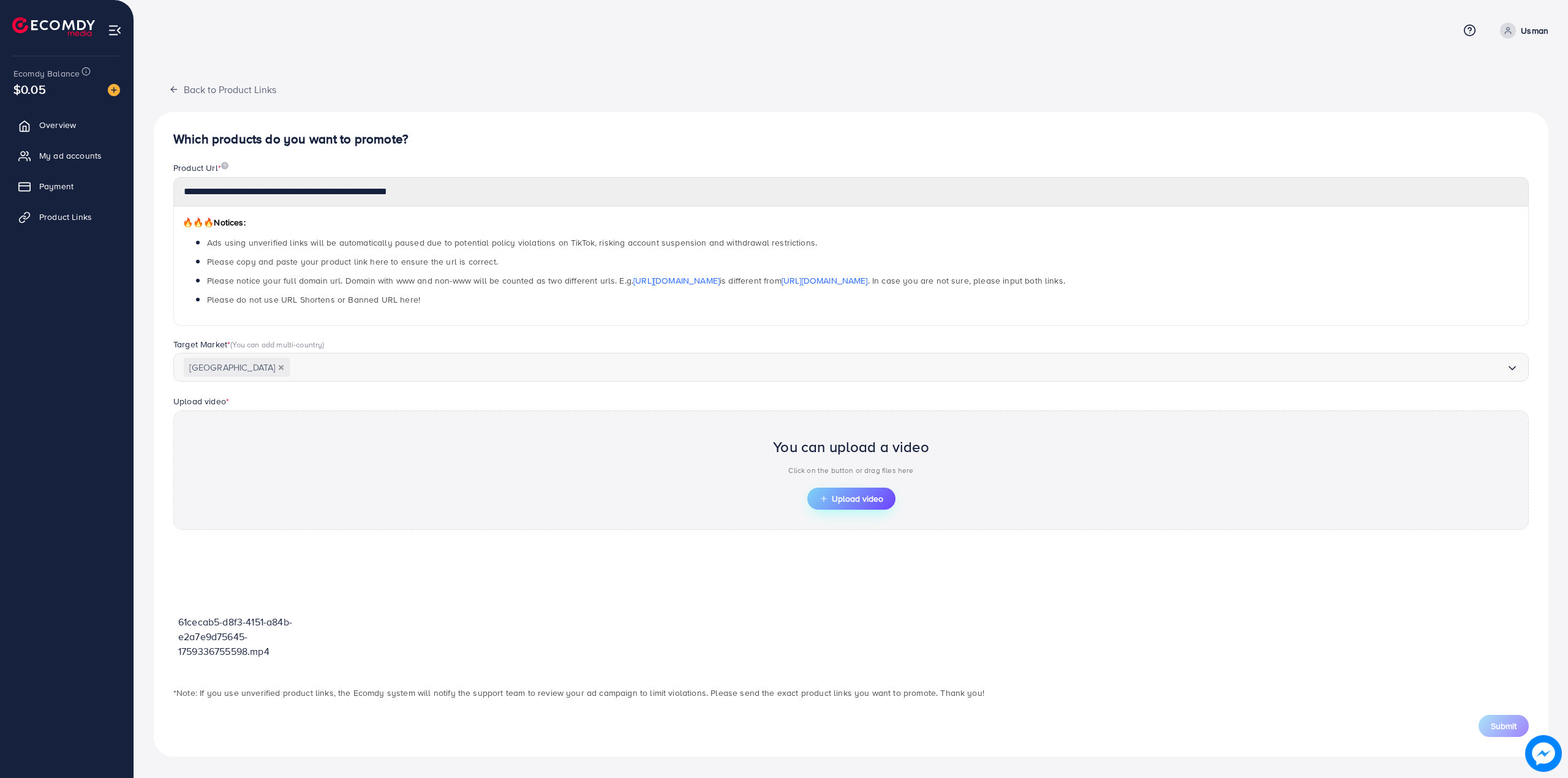
click at [846, 491] on button "Upload video" at bounding box center [851, 499] width 88 height 22
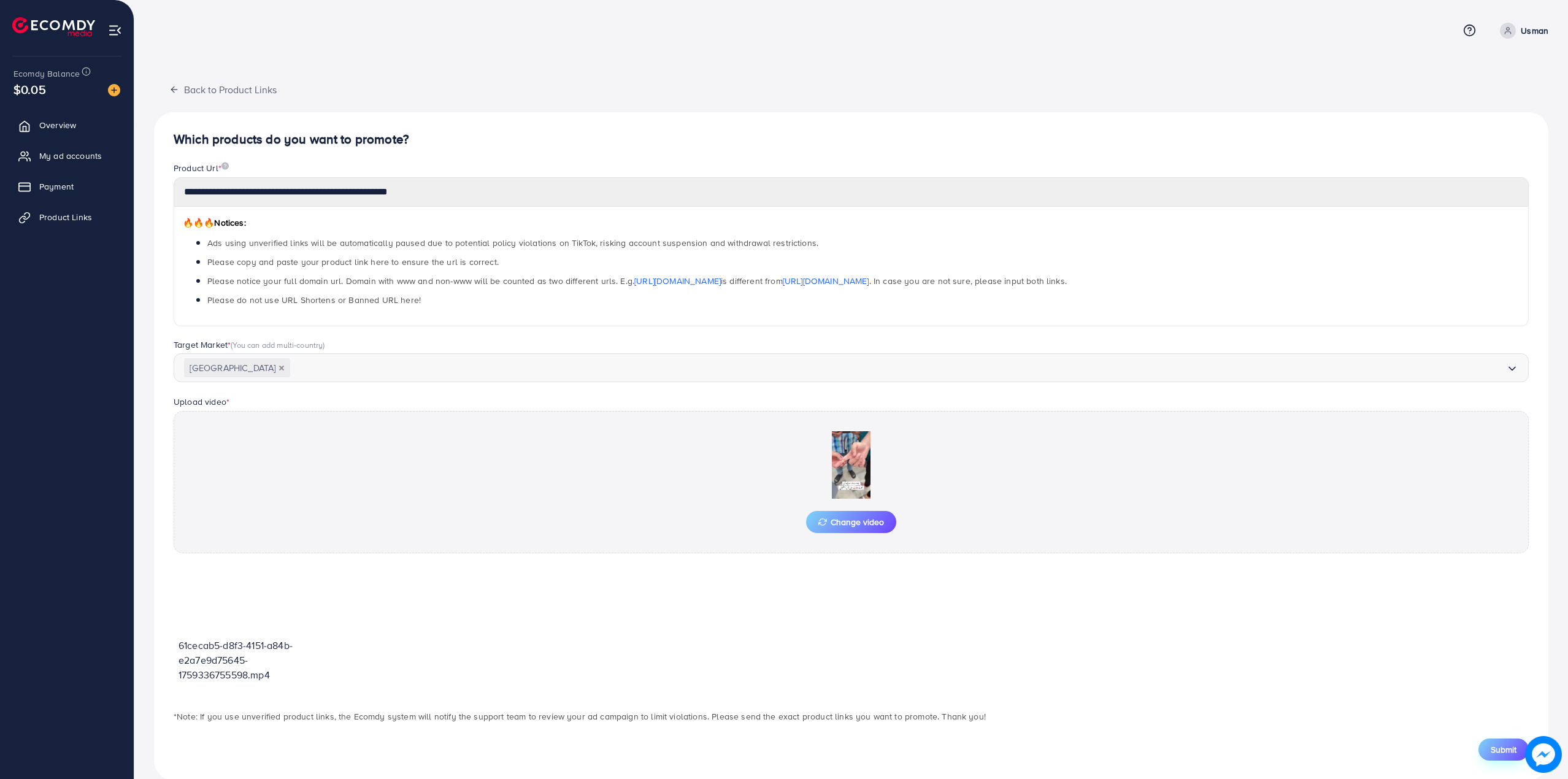
click at [1510, 743] on button "Submit" at bounding box center [1503, 750] width 50 height 22
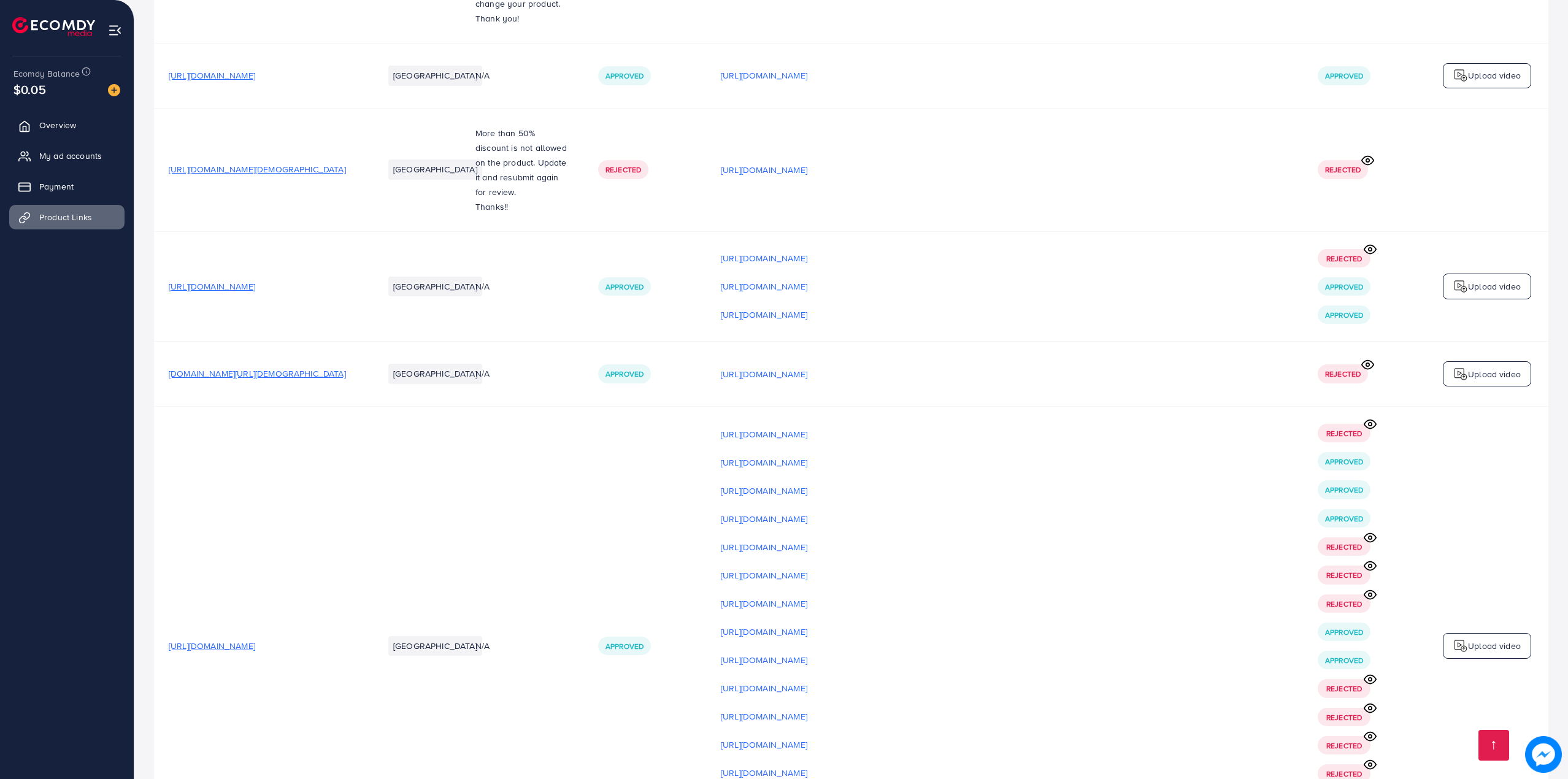
scroll to position [18910, 0]
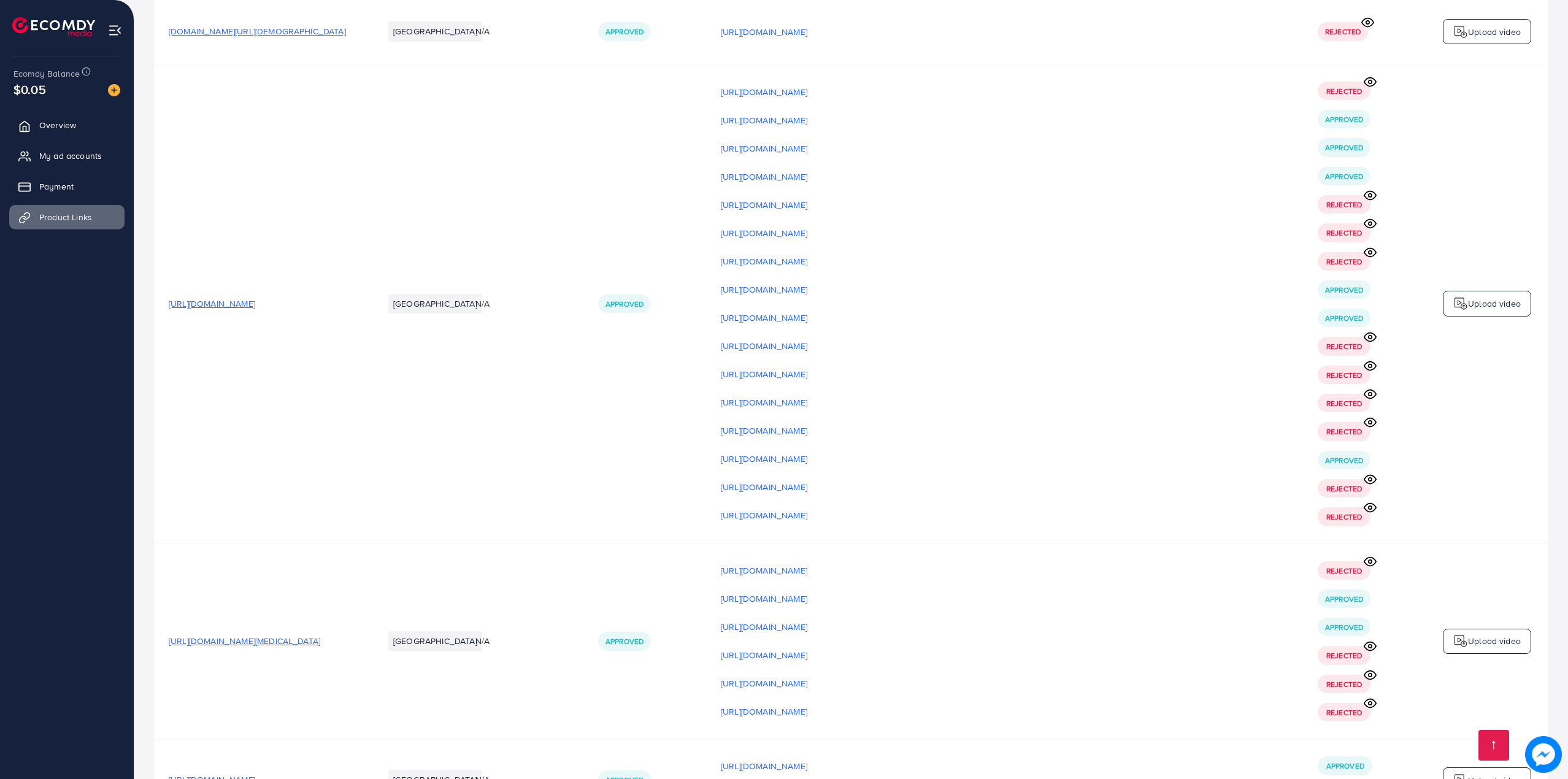
click at [1461, 773] on img at bounding box center [1460, 780] width 15 height 15
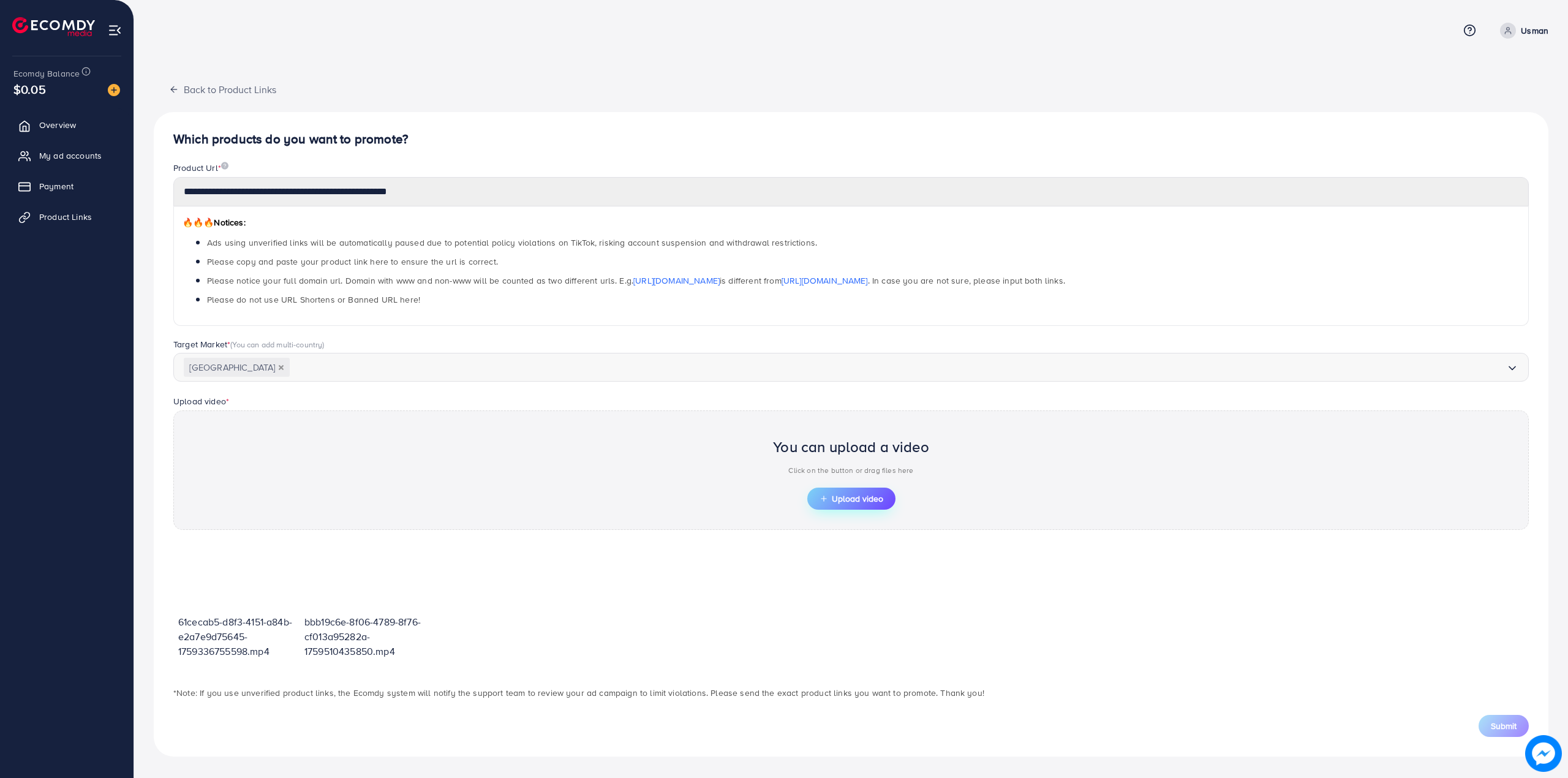
click at [848, 494] on button "Upload video" at bounding box center [851, 499] width 88 height 22
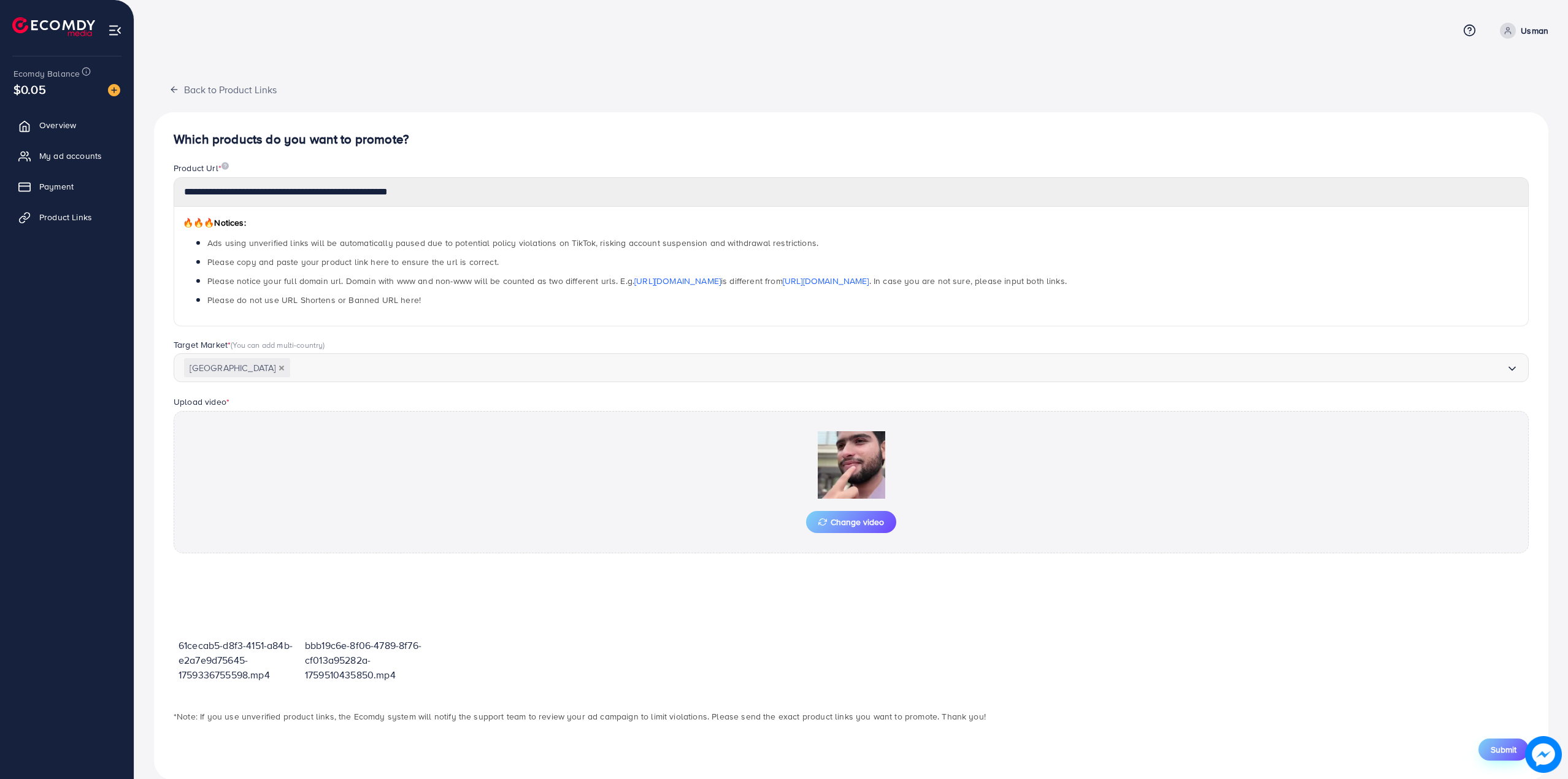
click at [1522, 746] on button "Submit" at bounding box center [1503, 750] width 50 height 22
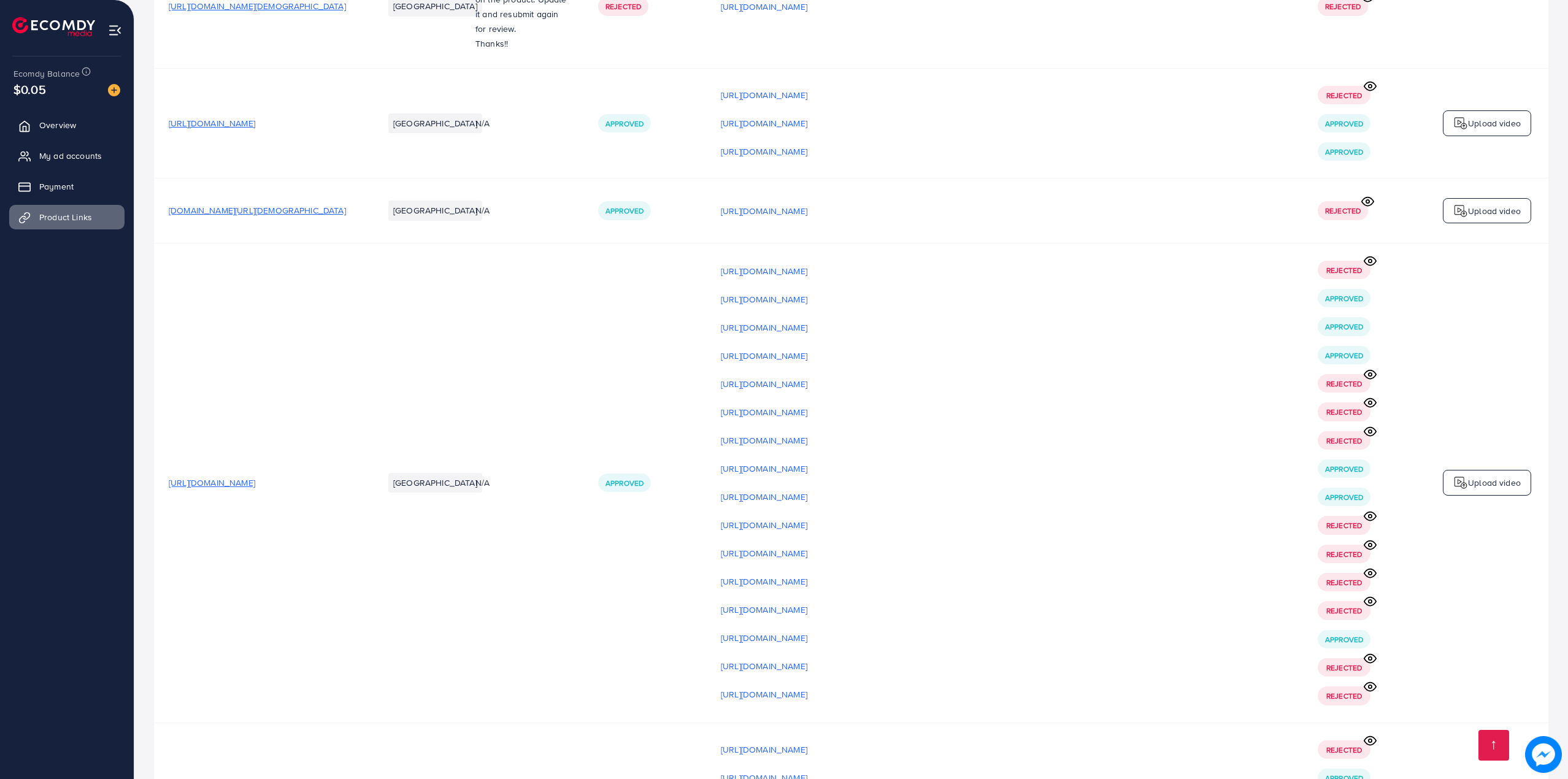
scroll to position [19026, 0]
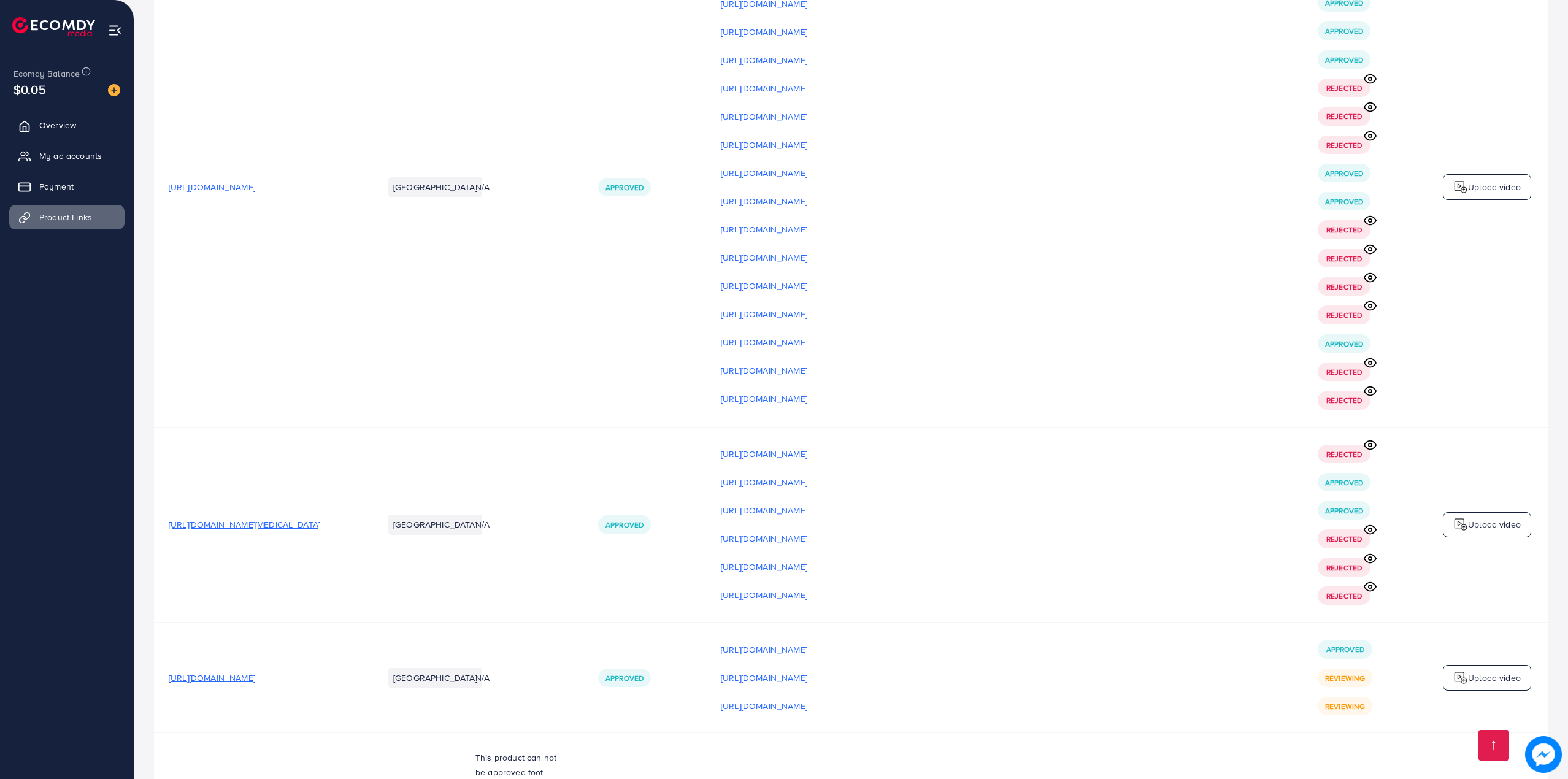
click at [1448, 665] on div "Upload video" at bounding box center [1487, 678] width 88 height 26
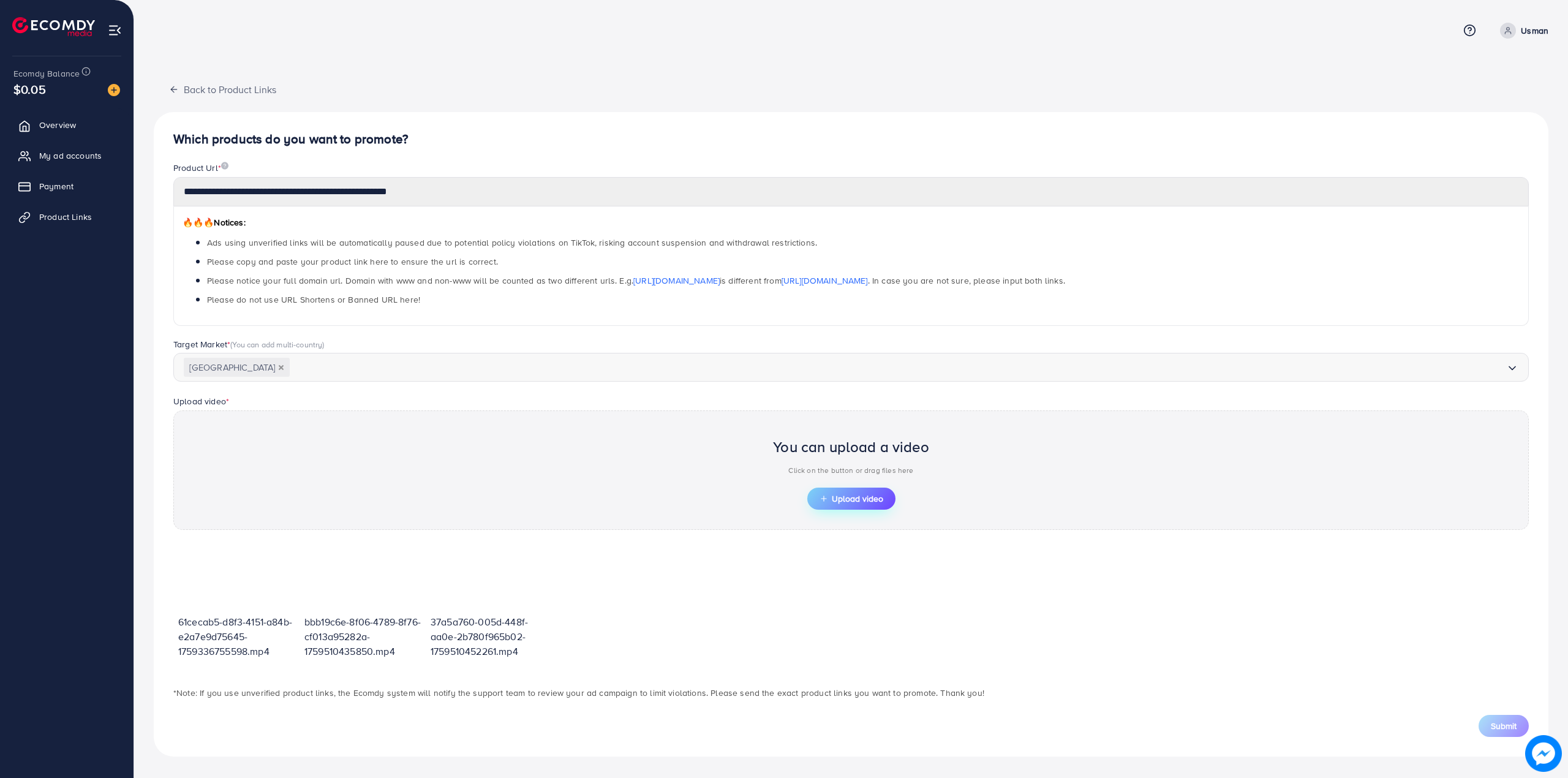
click at [855, 503] on span "Upload video" at bounding box center [851, 498] width 64 height 8
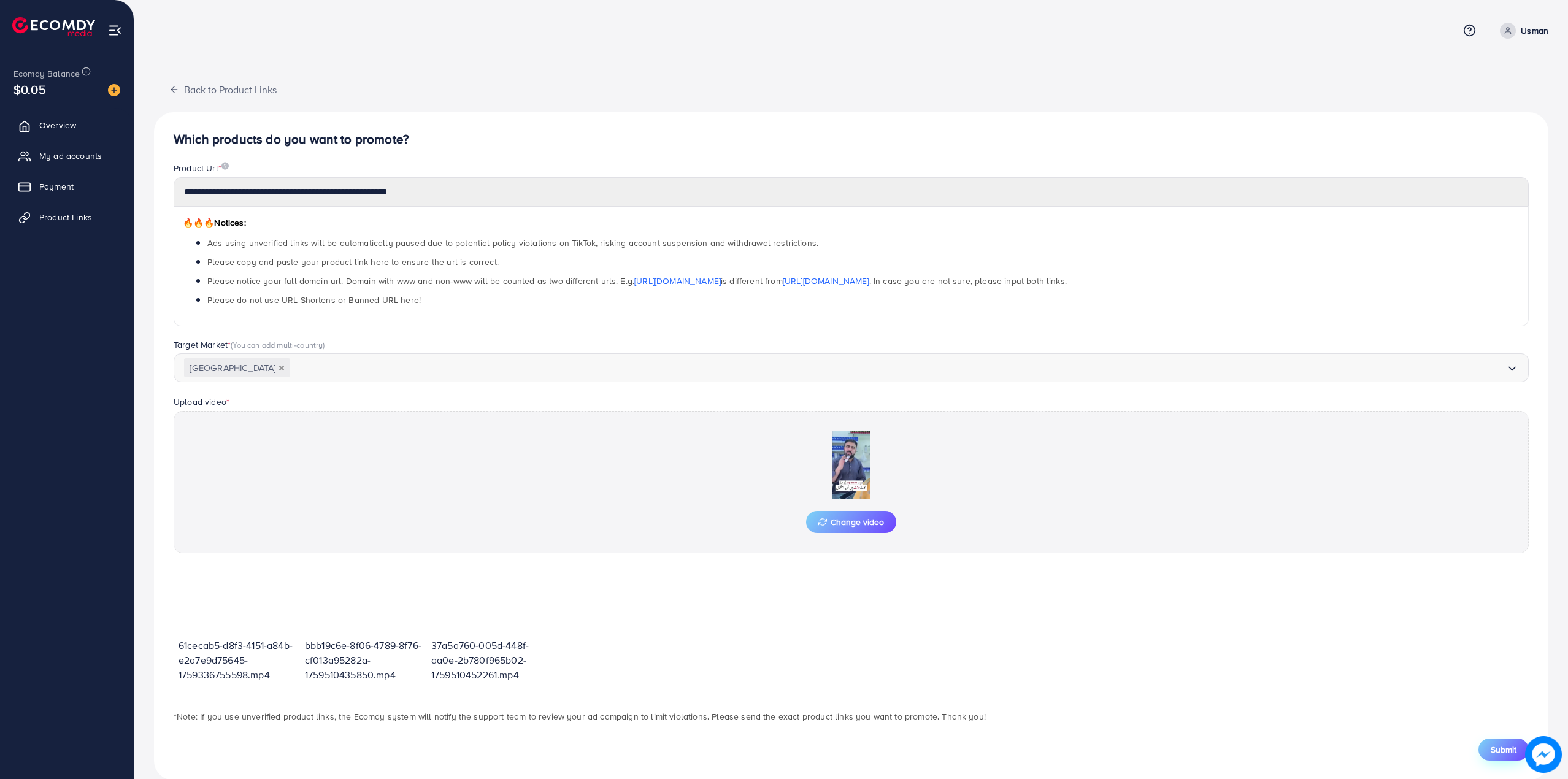
click at [1504, 747] on span "Submit" at bounding box center [1504, 750] width 26 height 12
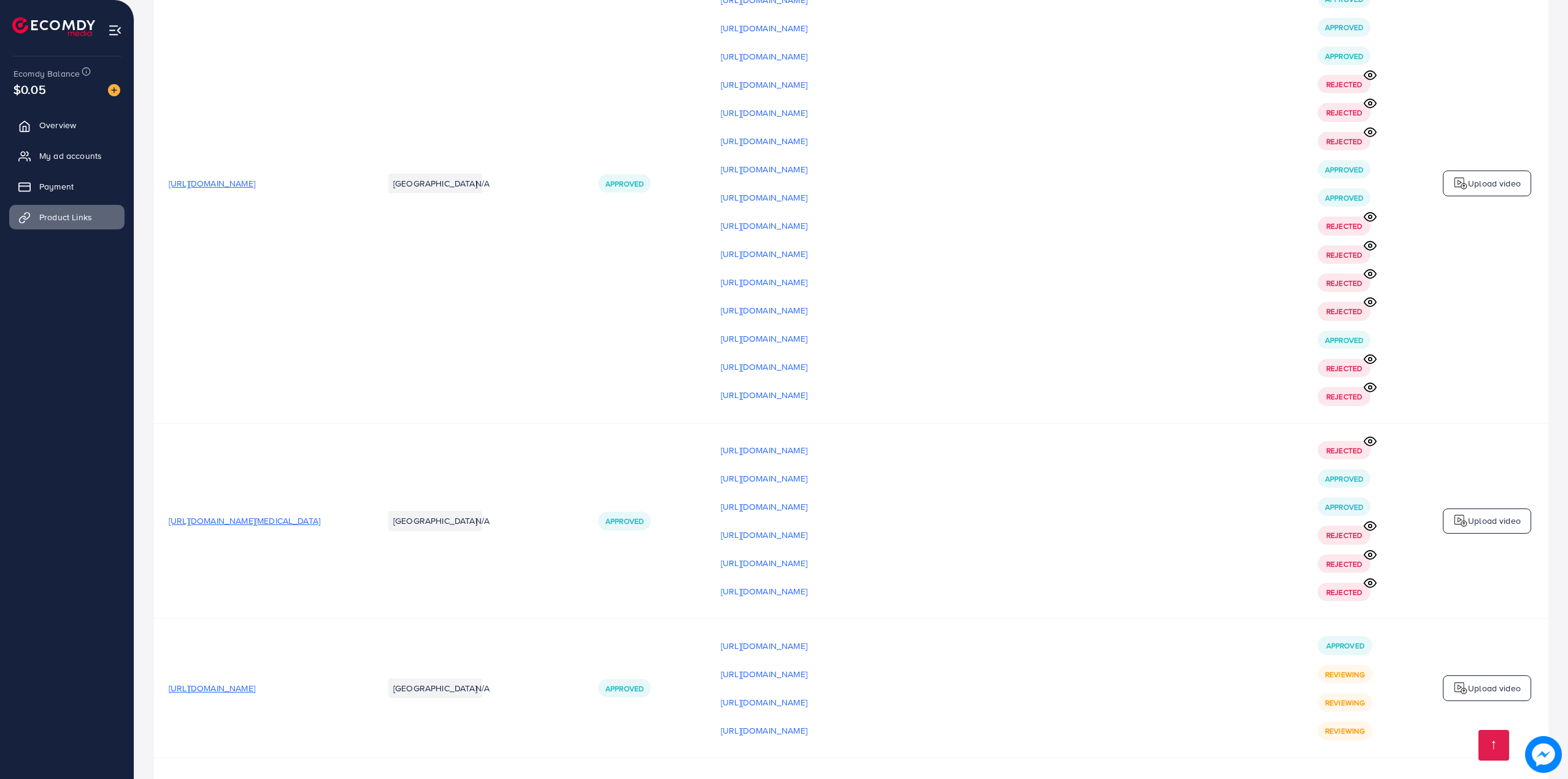
scroll to position [18962, 0]
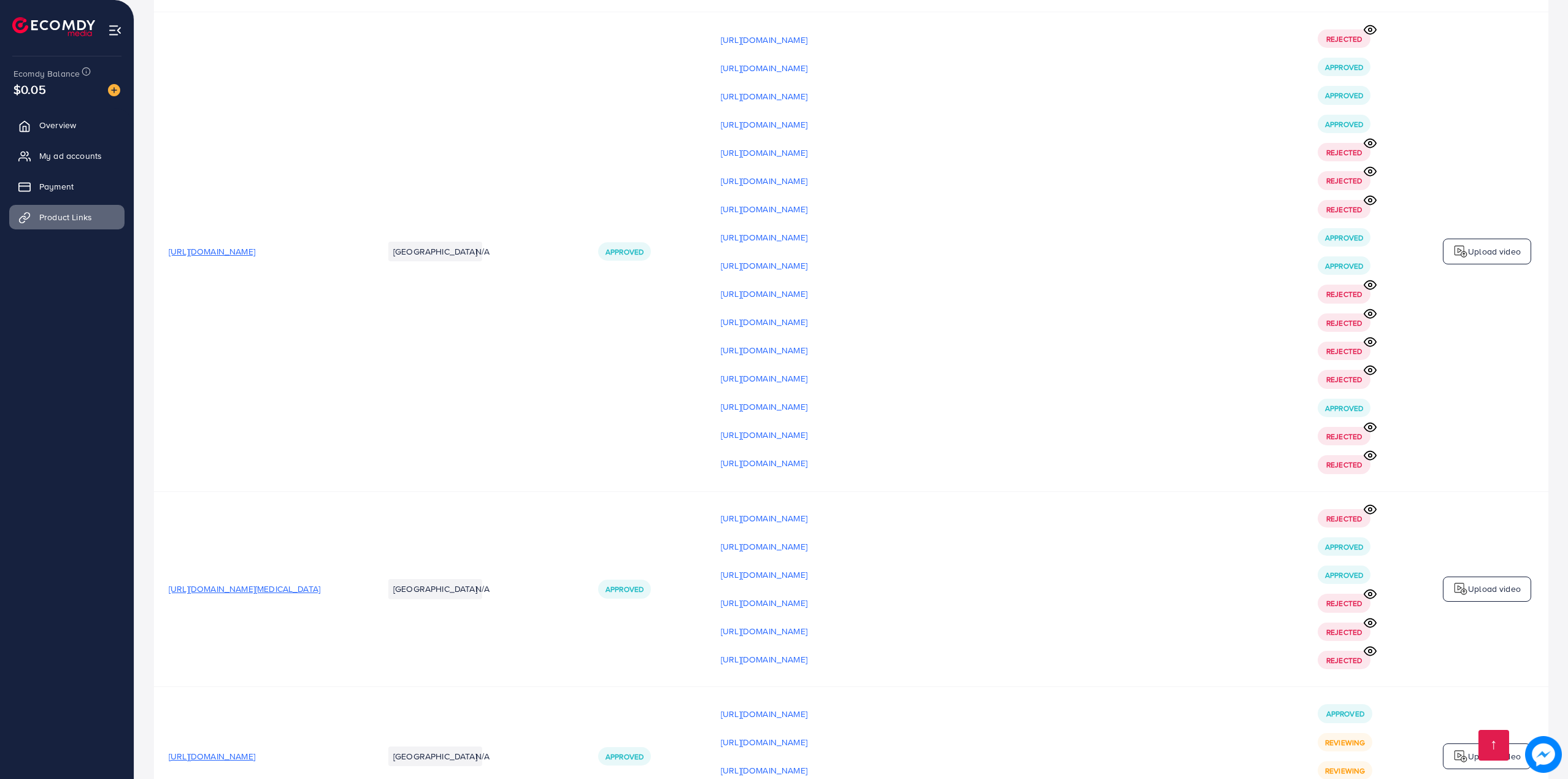
click at [1480, 749] on p "Upload video" at bounding box center [1494, 756] width 53 height 15
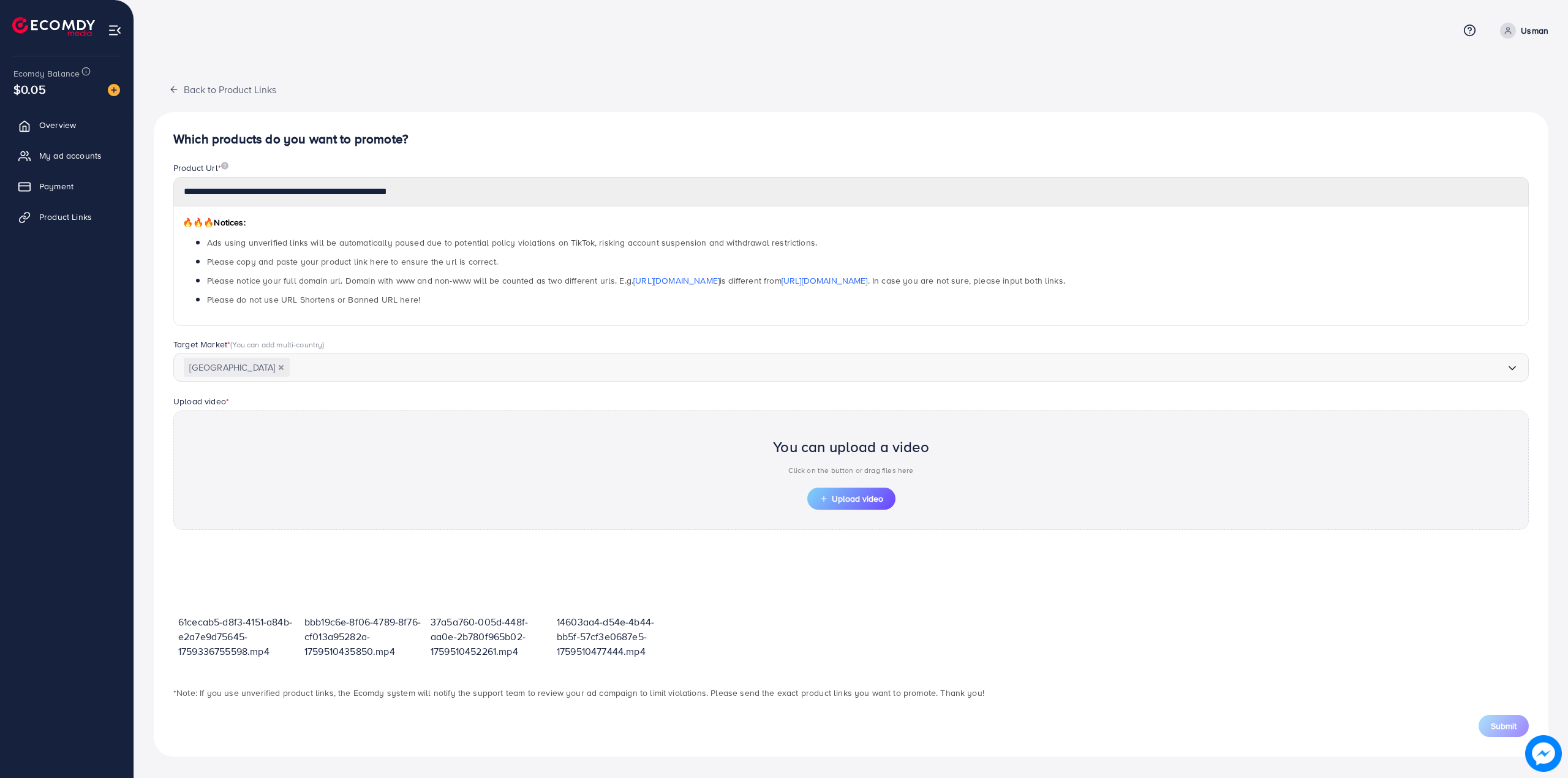
click at [855, 488] on div "You can upload a video Click on the button or drag files here" at bounding box center [851, 459] width 156 height 57
click at [848, 496] on span "Upload video" at bounding box center [851, 498] width 64 height 8
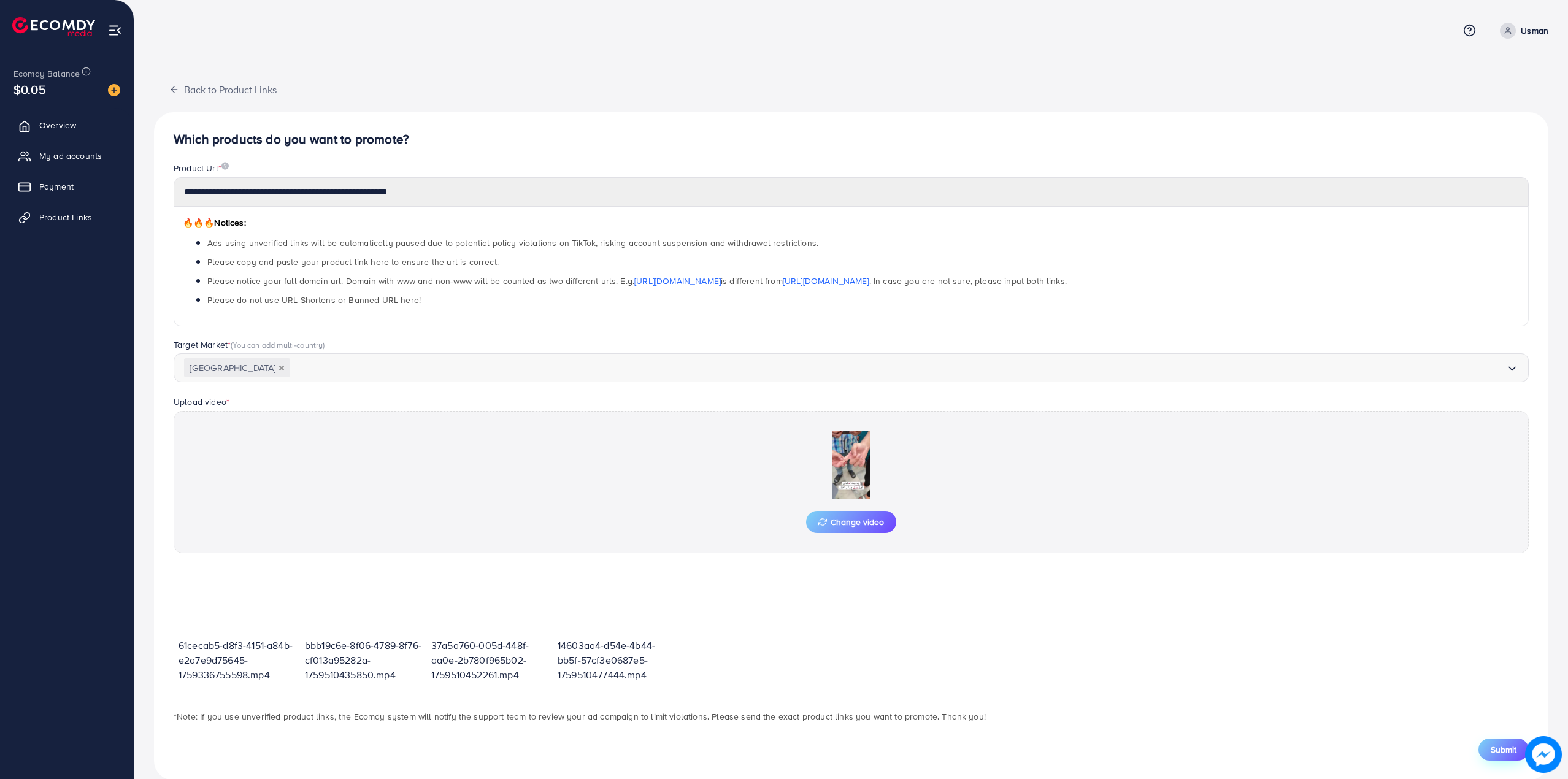
click at [1499, 747] on span "Submit" at bounding box center [1504, 750] width 26 height 12
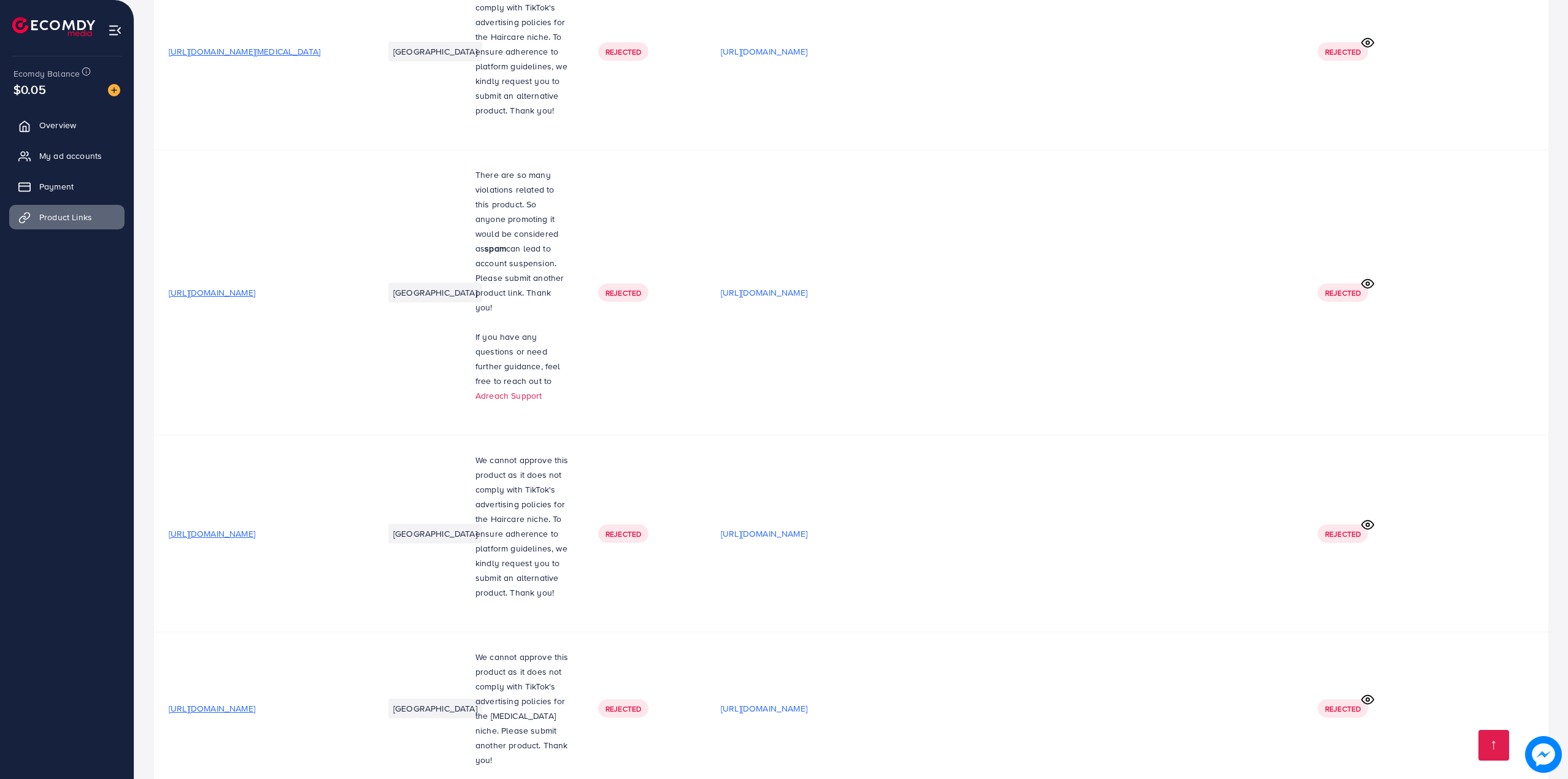
scroll to position [21048, 0]
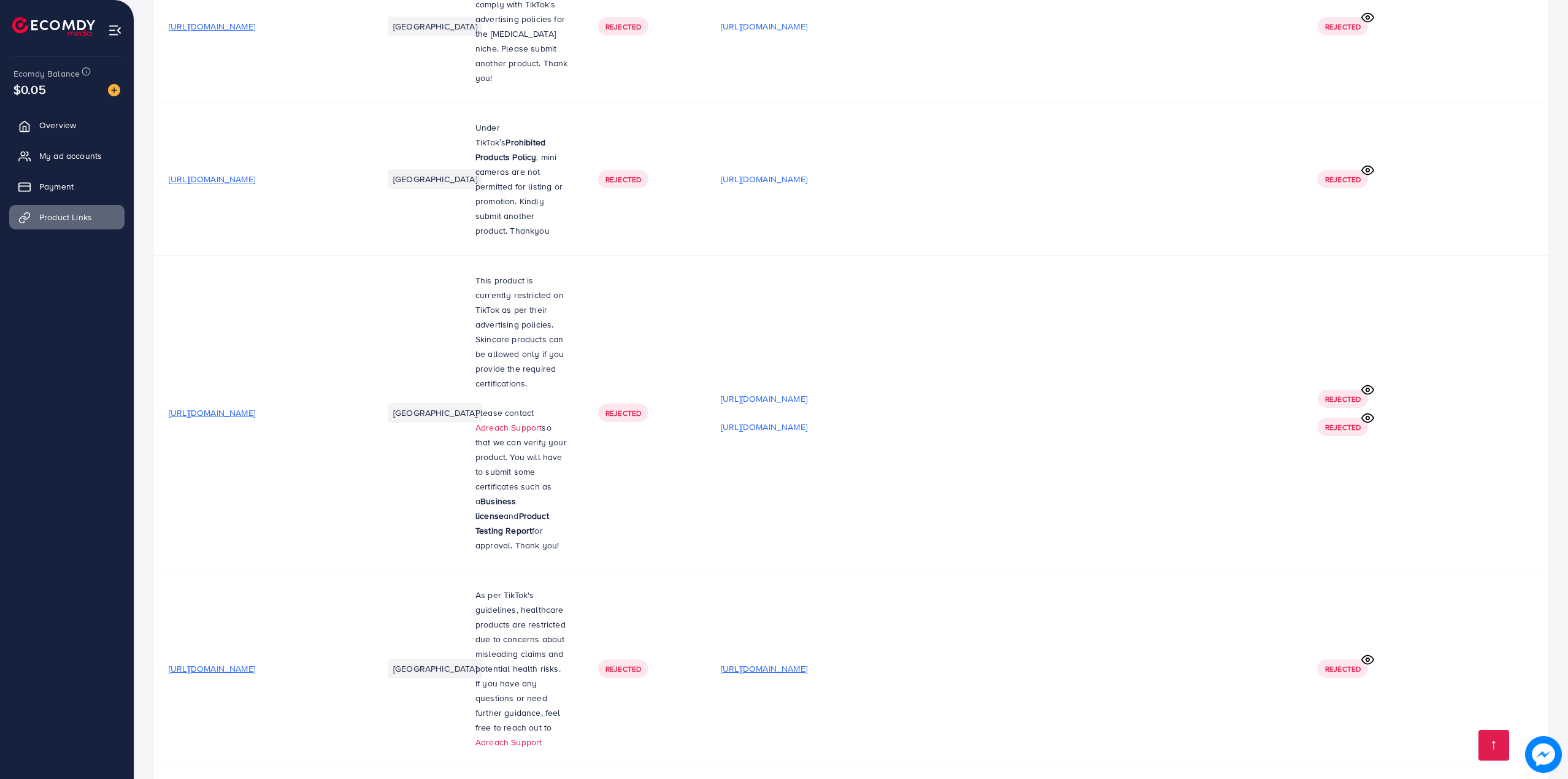
click at [807, 661] on p "[URL][DOMAIN_NAME]" at bounding box center [764, 668] width 86 height 15
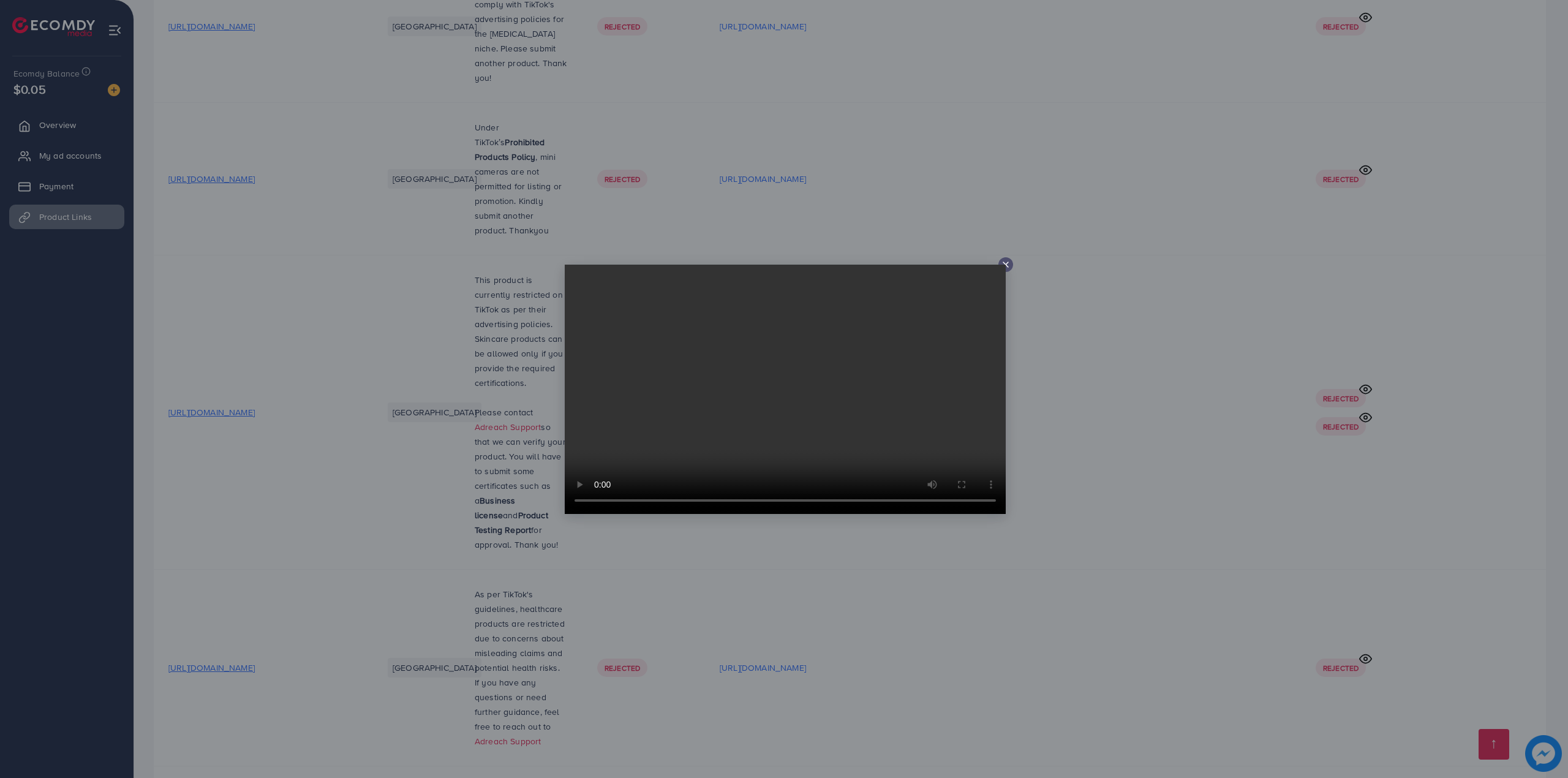
click at [1203, 449] on div at bounding box center [784, 389] width 1568 height 778
